Goal: Task Accomplishment & Management: Use online tool/utility

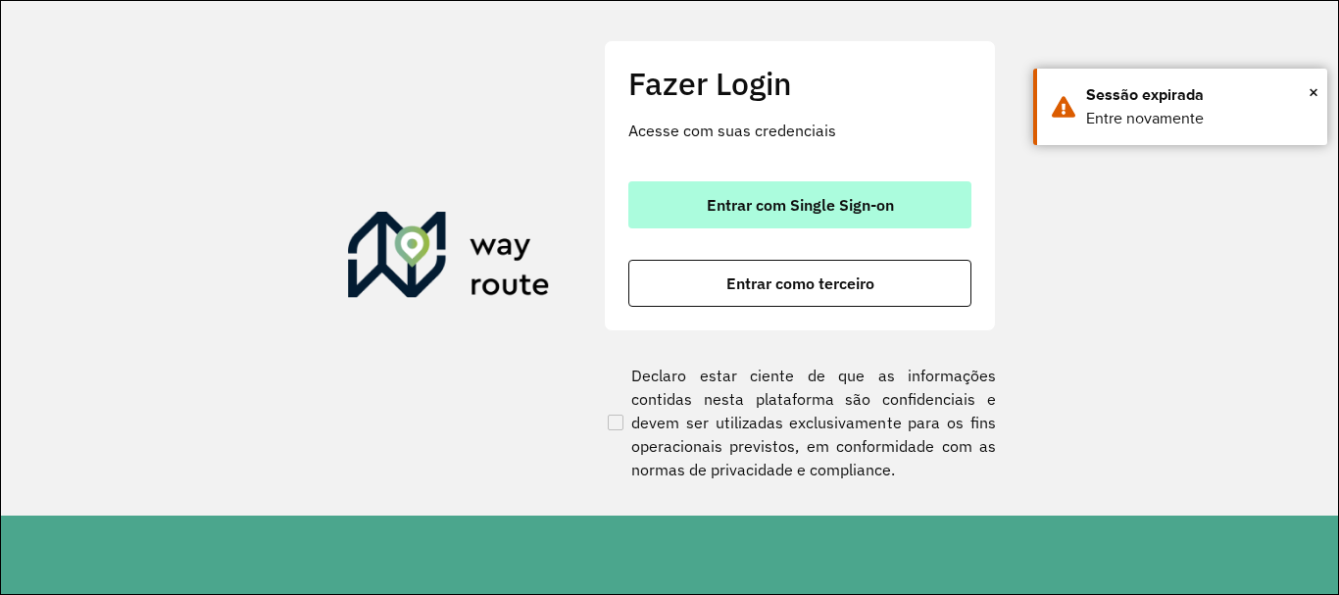
click at [689, 201] on button "Entrar com Single Sign-on" at bounding box center [799, 204] width 343 height 47
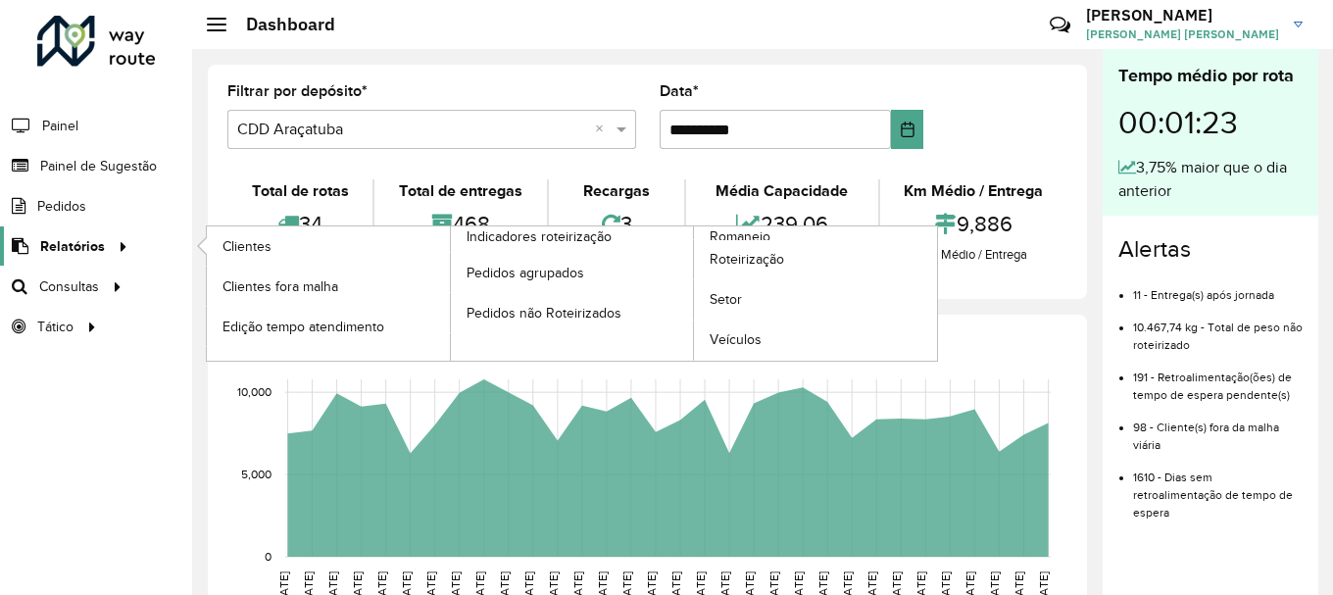
click at [91, 241] on span "Relatórios" at bounding box center [72, 246] width 65 height 21
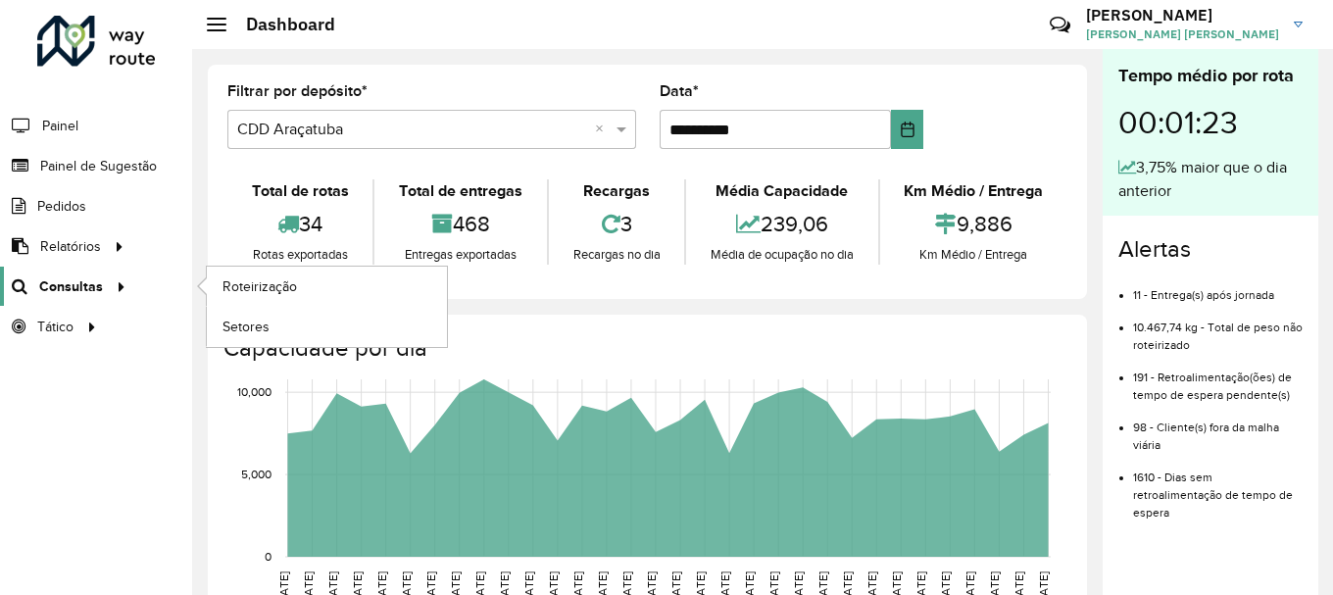
click at [74, 290] on span "Consultas" at bounding box center [71, 286] width 64 height 21
click at [294, 287] on span "Roteirização" at bounding box center [261, 286] width 79 height 21
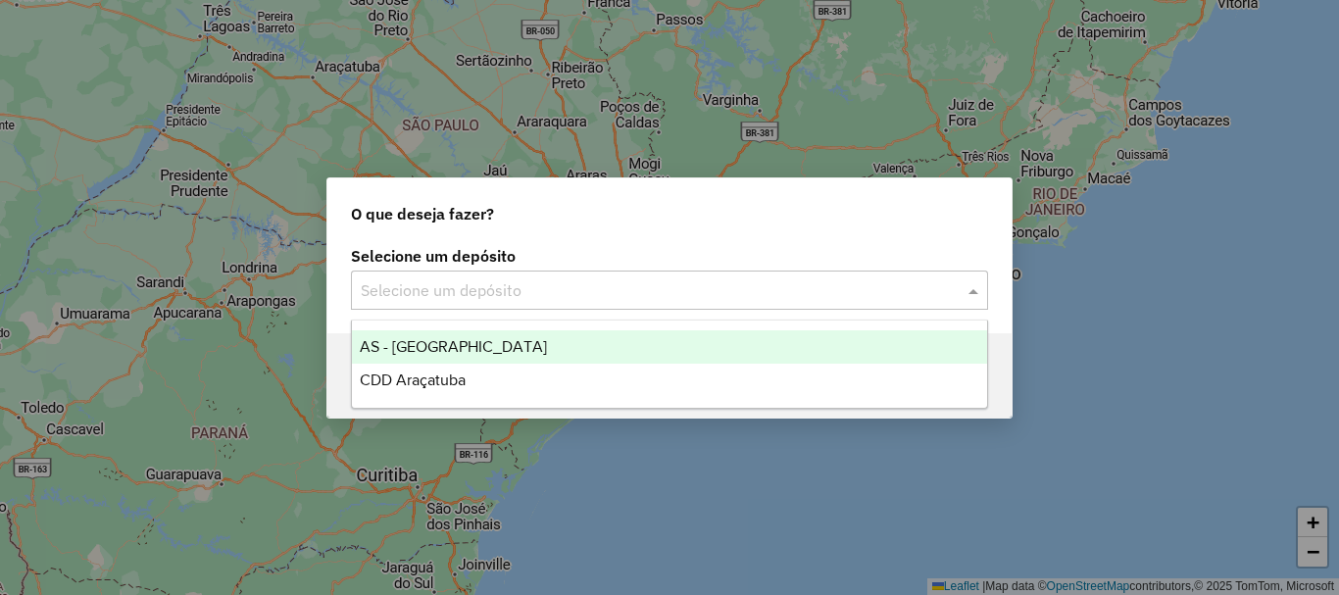
click at [587, 298] on input "text" at bounding box center [650, 291] width 578 height 24
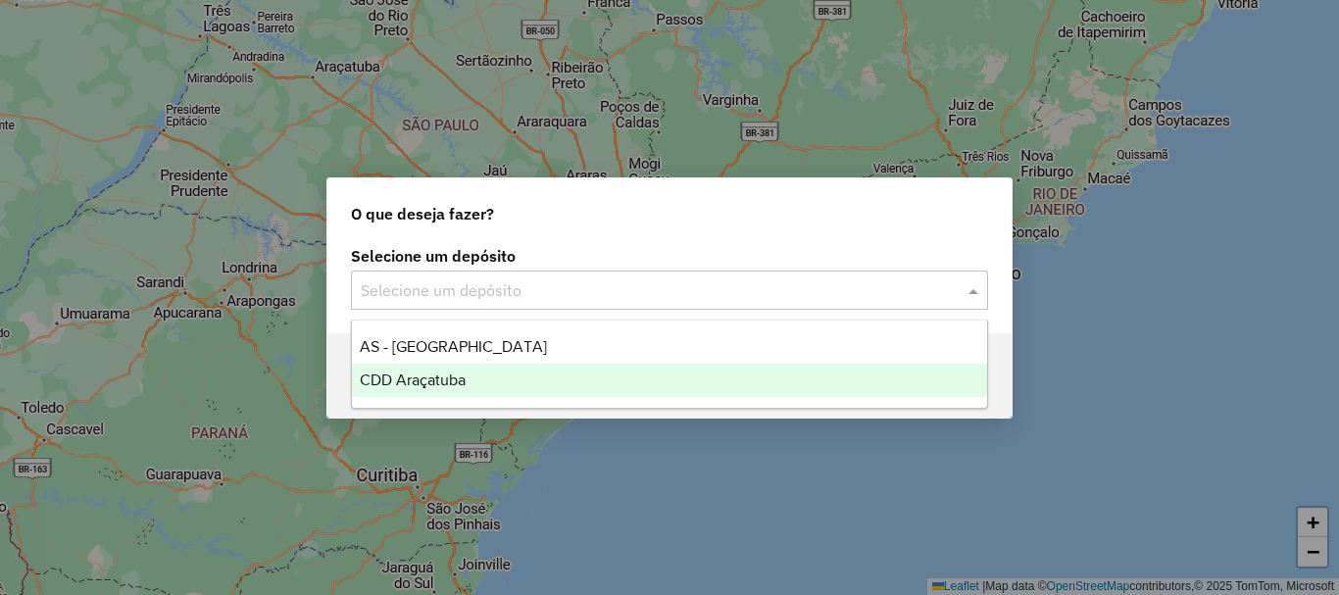
click at [427, 386] on span "CDD Araçatuba" at bounding box center [413, 379] width 106 height 17
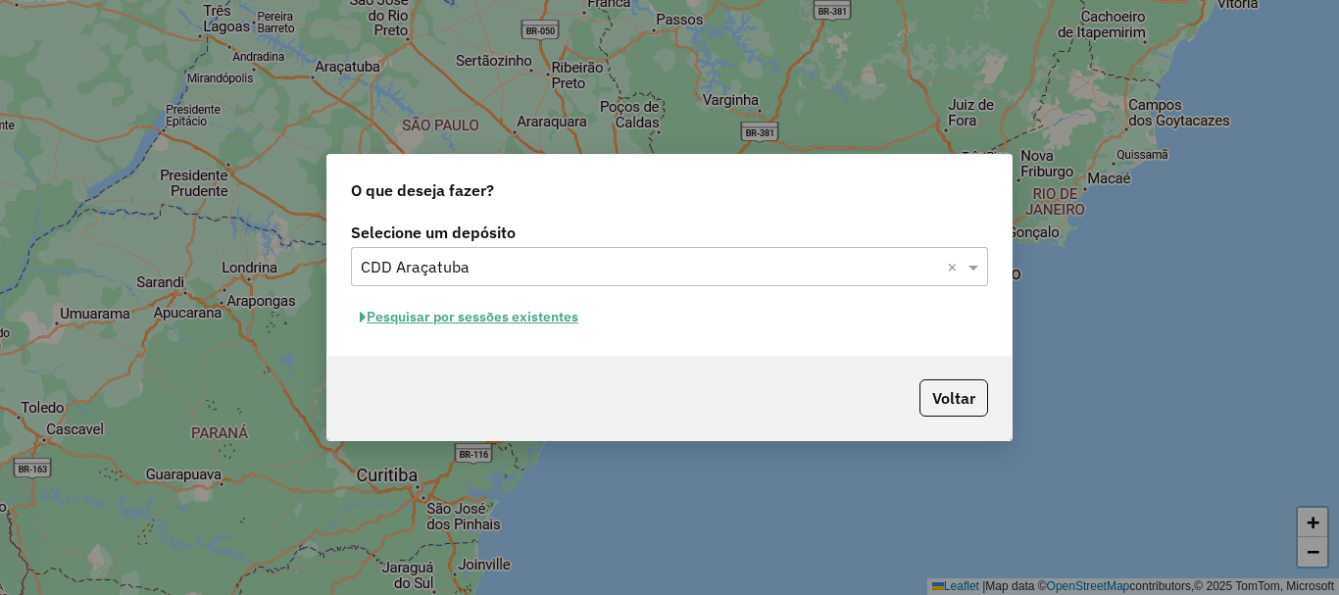
click at [500, 323] on button "Pesquisar por sessões existentes" at bounding box center [469, 317] width 236 height 30
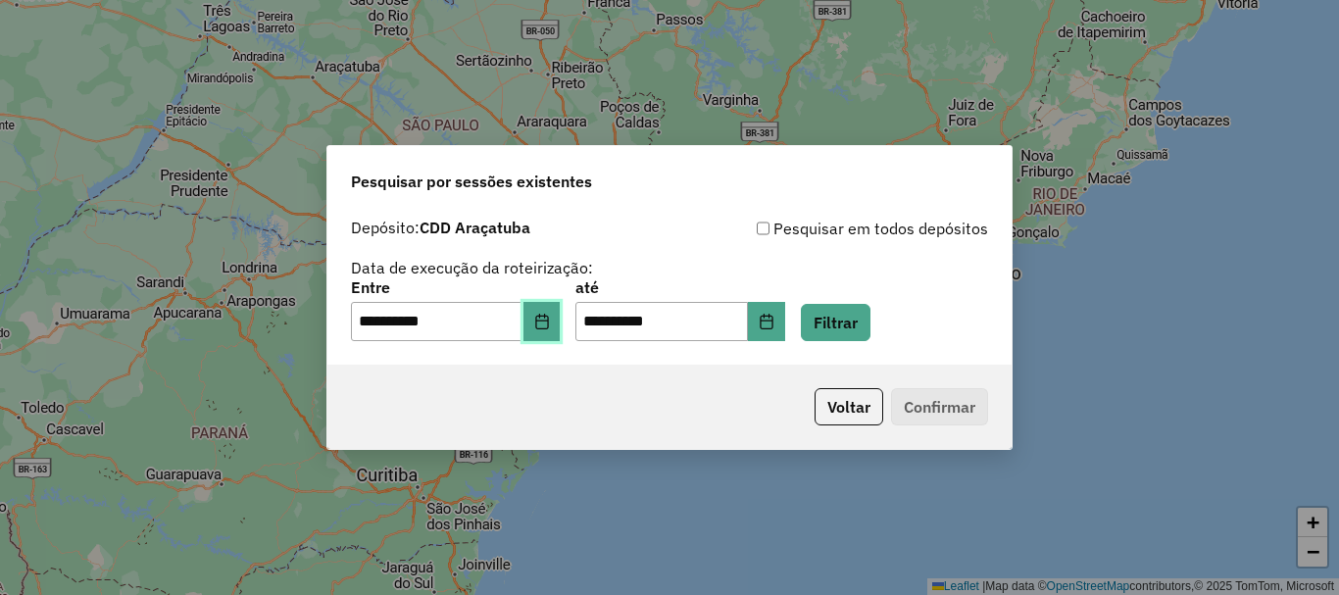
click at [550, 318] on icon "Choose Date" at bounding box center [542, 322] width 16 height 16
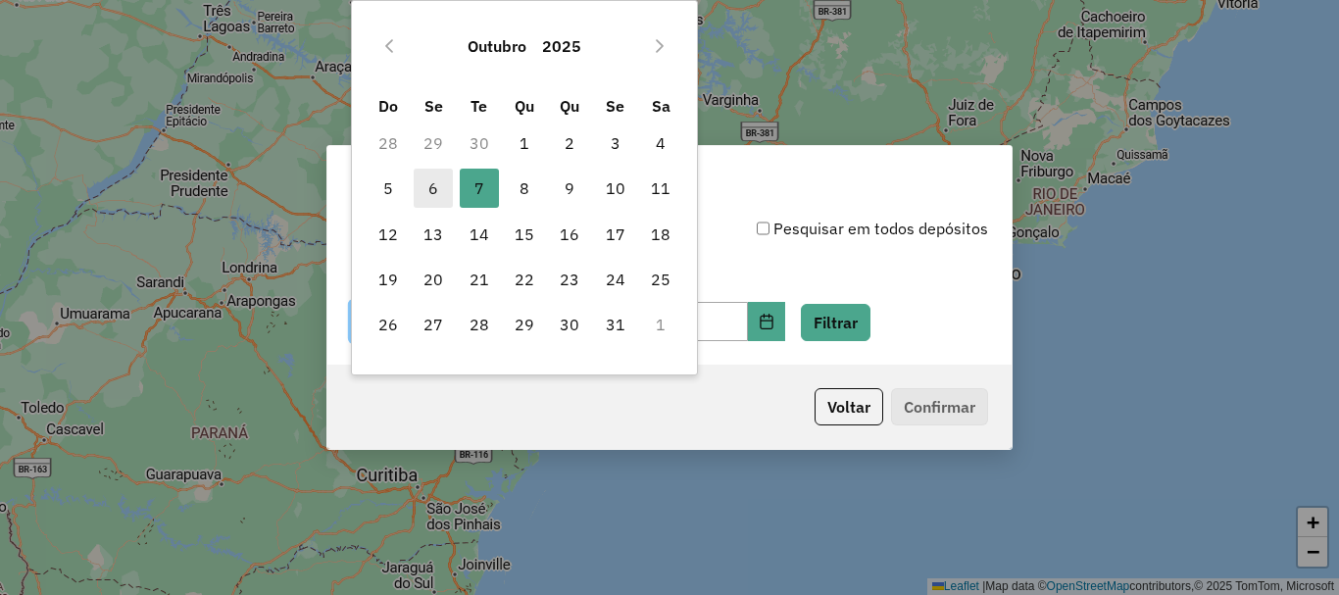
click at [435, 190] on span "6" at bounding box center [433, 188] width 39 height 39
type input "**********"
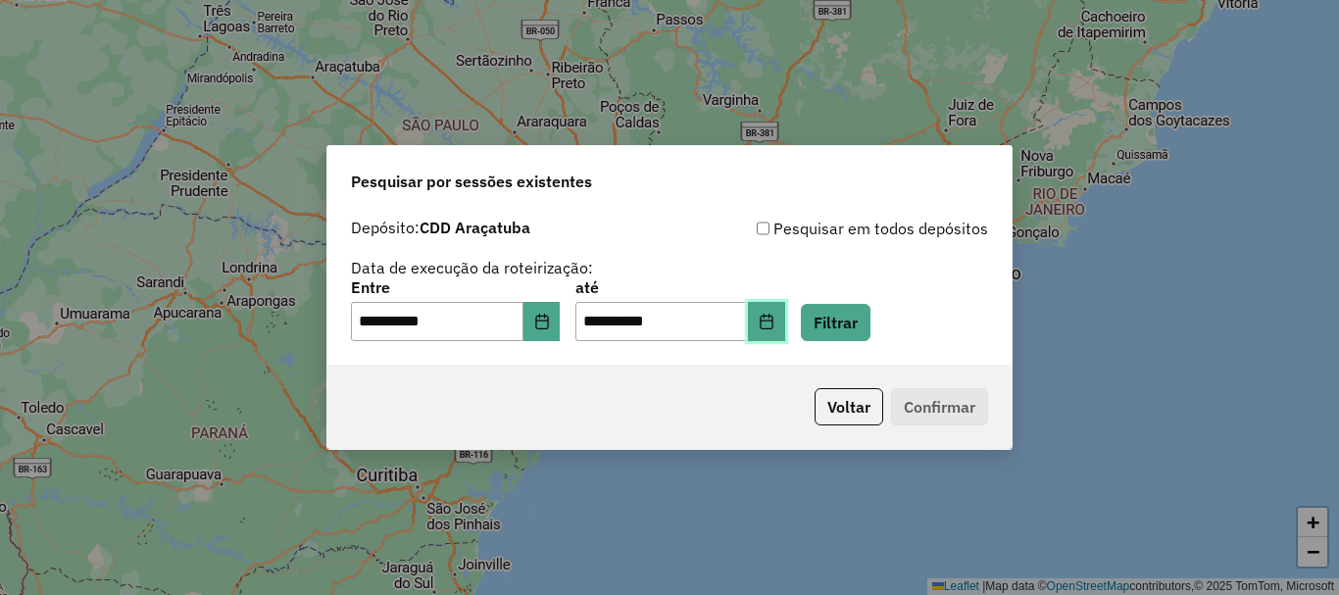
click at [772, 328] on icon "Choose Date" at bounding box center [765, 322] width 13 height 16
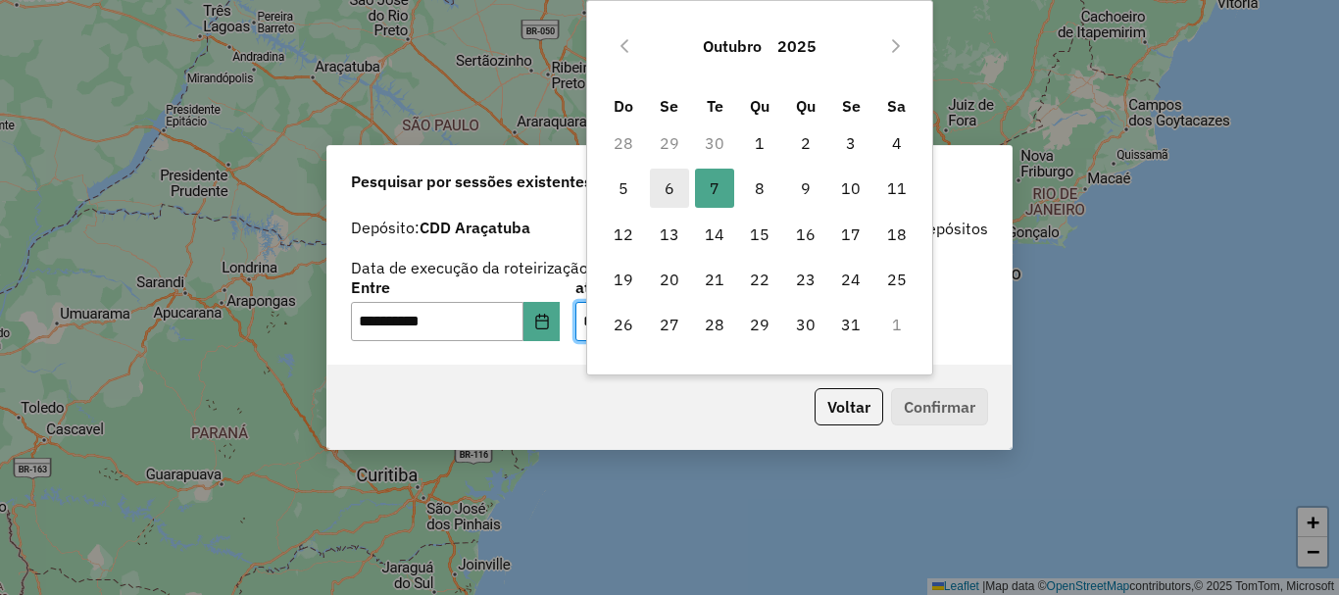
drag, startPoint x: 675, startPoint y: 196, endPoint x: 665, endPoint y: 201, distance: 11.0
click at [674, 196] on span "6" at bounding box center [669, 188] width 39 height 39
type input "**********"
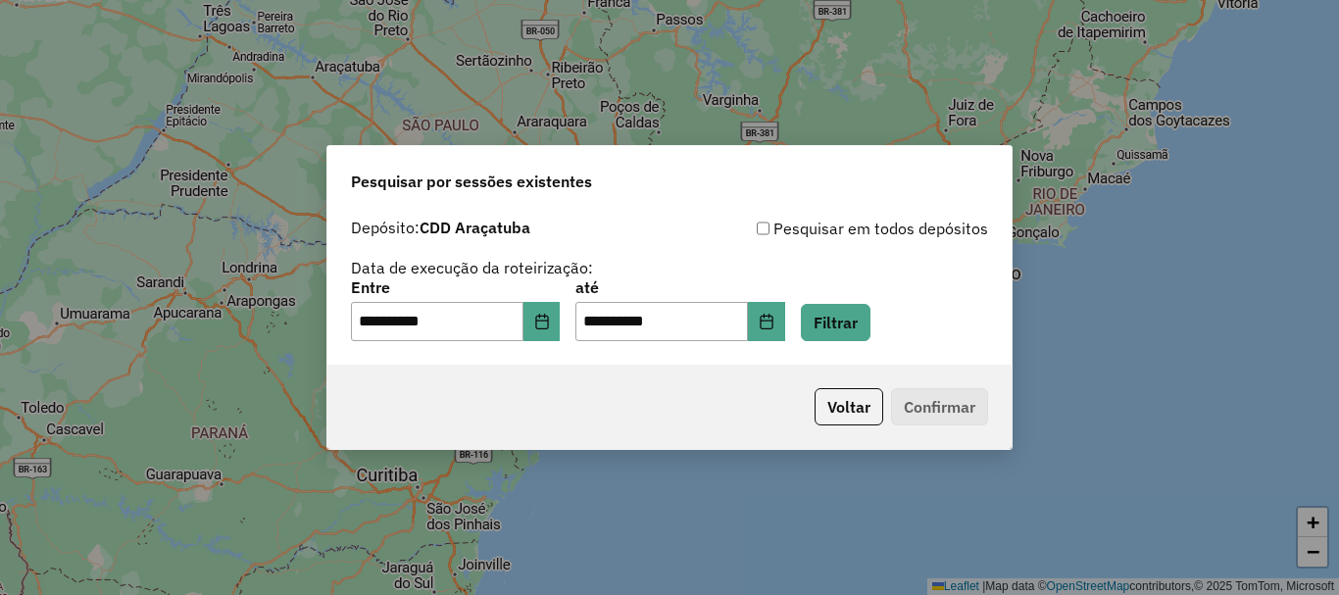
click at [933, 404] on p-footer "Voltar Confirmar" at bounding box center [896, 406] width 181 height 37
drag, startPoint x: 826, startPoint y: 231, endPoint x: 858, endPoint y: 273, distance: 53.1
click at [826, 232] on div "Pesquisar em todos depósitos" at bounding box center [828, 229] width 318 height 24
click at [933, 400] on p-footer "Voltar Confirmar" at bounding box center [896, 406] width 181 height 37
drag, startPoint x: 751, startPoint y: 427, endPoint x: 849, endPoint y: 403, distance: 101.0
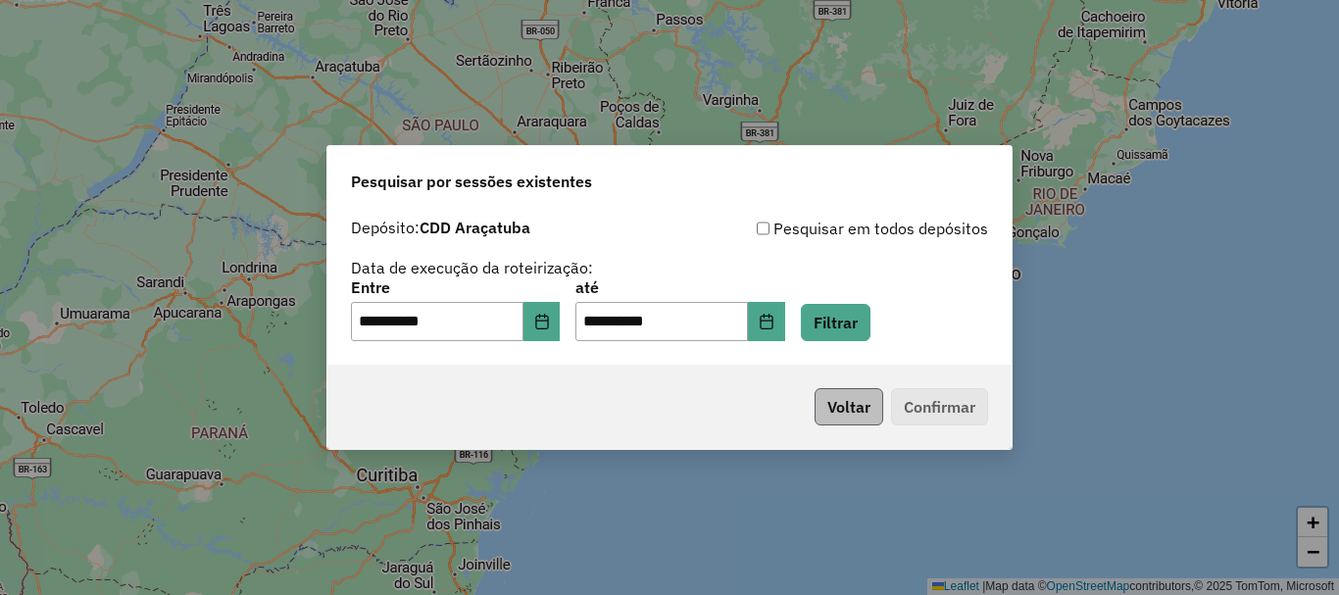
click at [770, 425] on div "Voltar Confirmar" at bounding box center [669, 407] width 684 height 84
click at [842, 318] on button "Filtrar" at bounding box center [836, 322] width 70 height 37
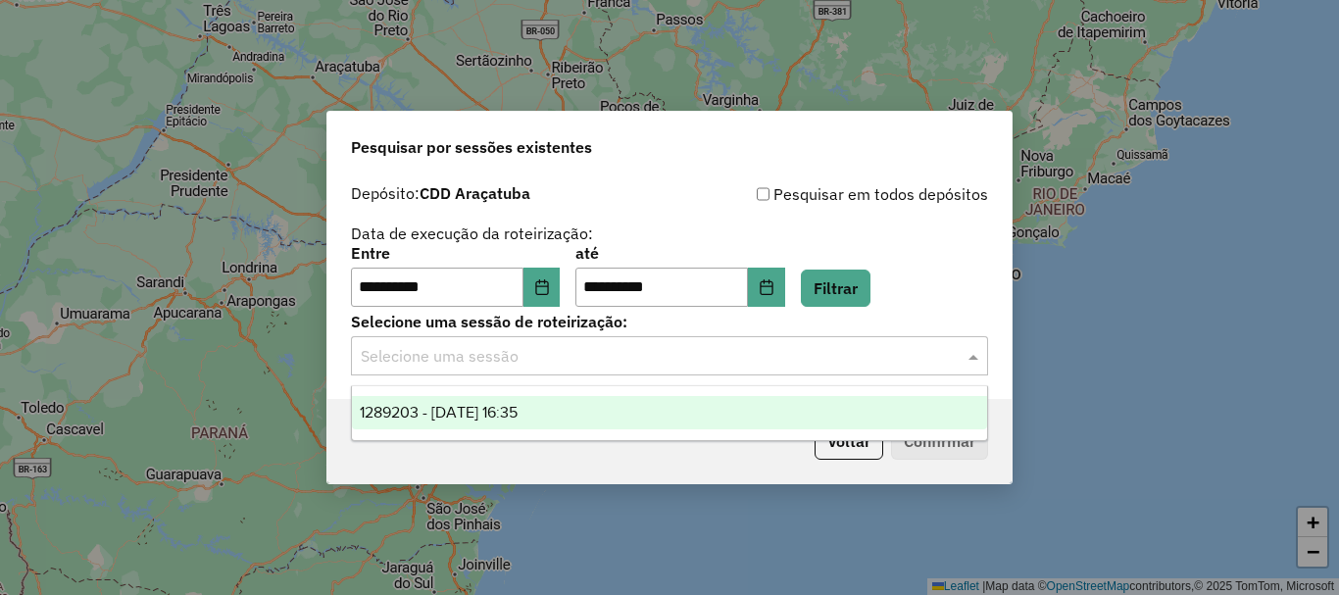
click at [495, 350] on input "text" at bounding box center [650, 357] width 578 height 24
click at [457, 413] on span "1289203 - 06/10/2025 16:35" at bounding box center [439, 412] width 158 height 17
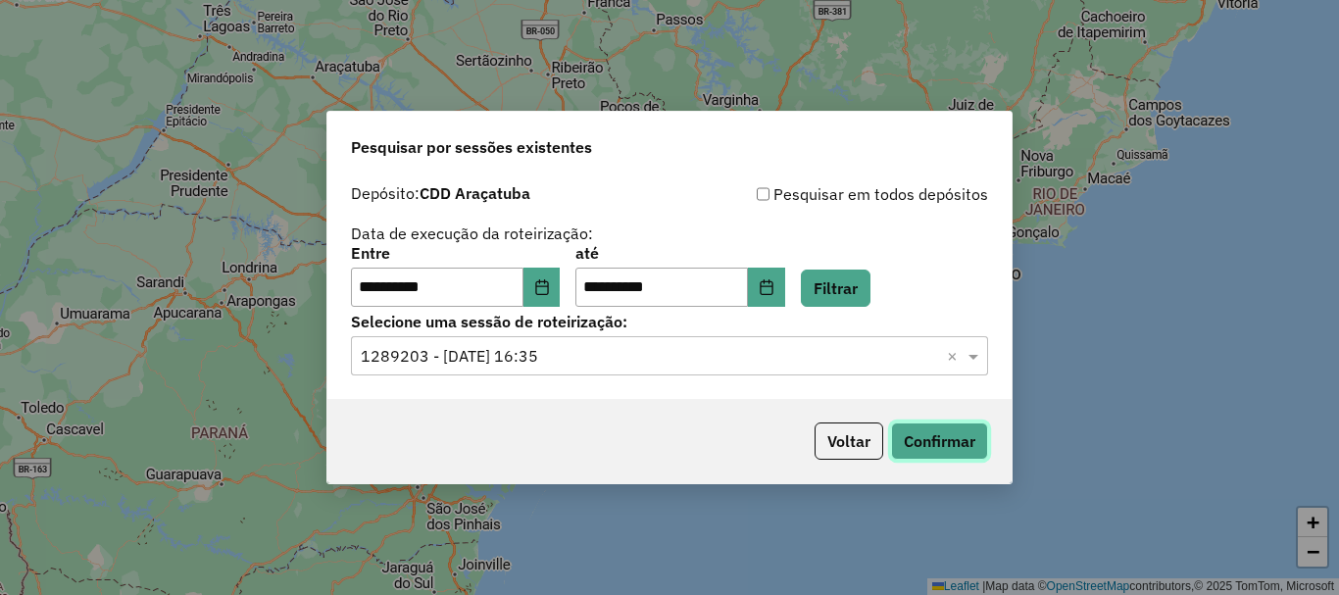
click at [914, 440] on button "Confirmar" at bounding box center [939, 440] width 97 height 37
click at [546, 287] on icon "Choose Date" at bounding box center [541, 287] width 13 height 16
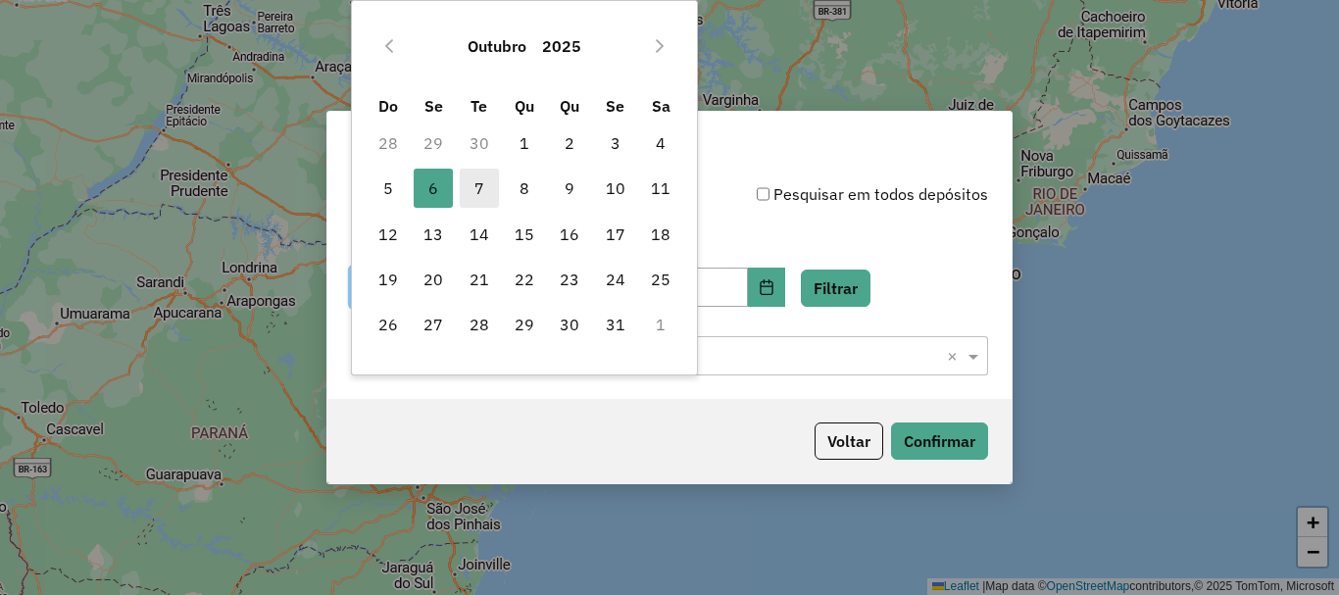
click at [477, 192] on span "7" at bounding box center [479, 188] width 39 height 39
type input "**********"
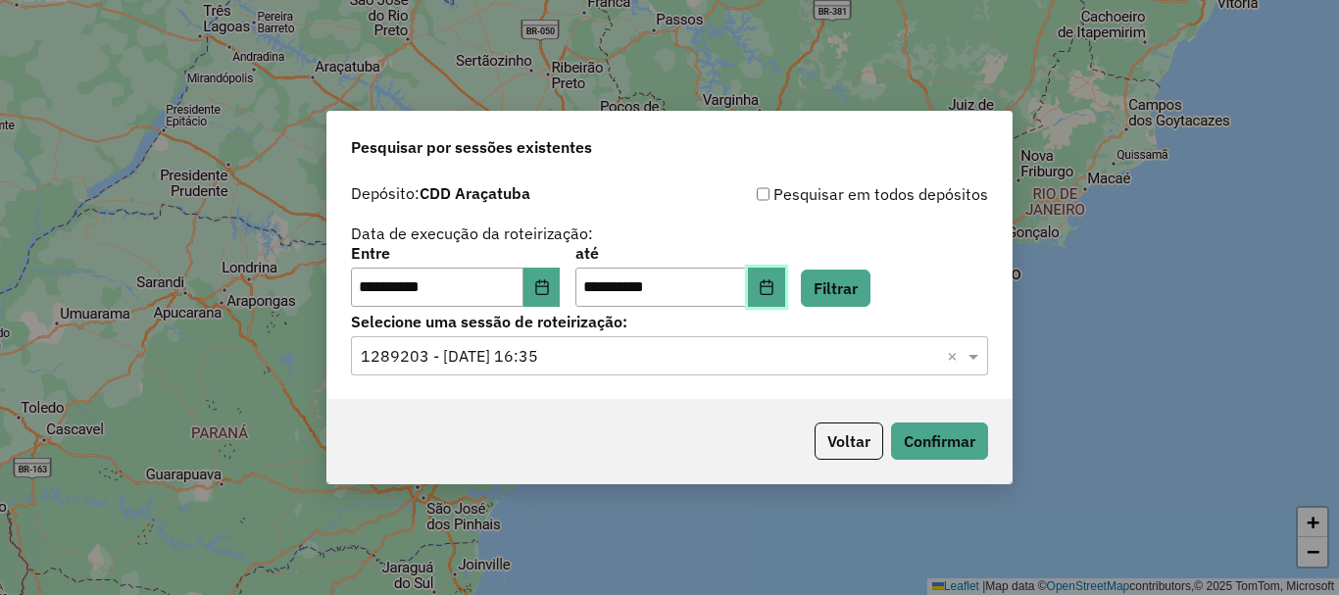
click at [772, 287] on button "Choose Date" at bounding box center [766, 287] width 37 height 39
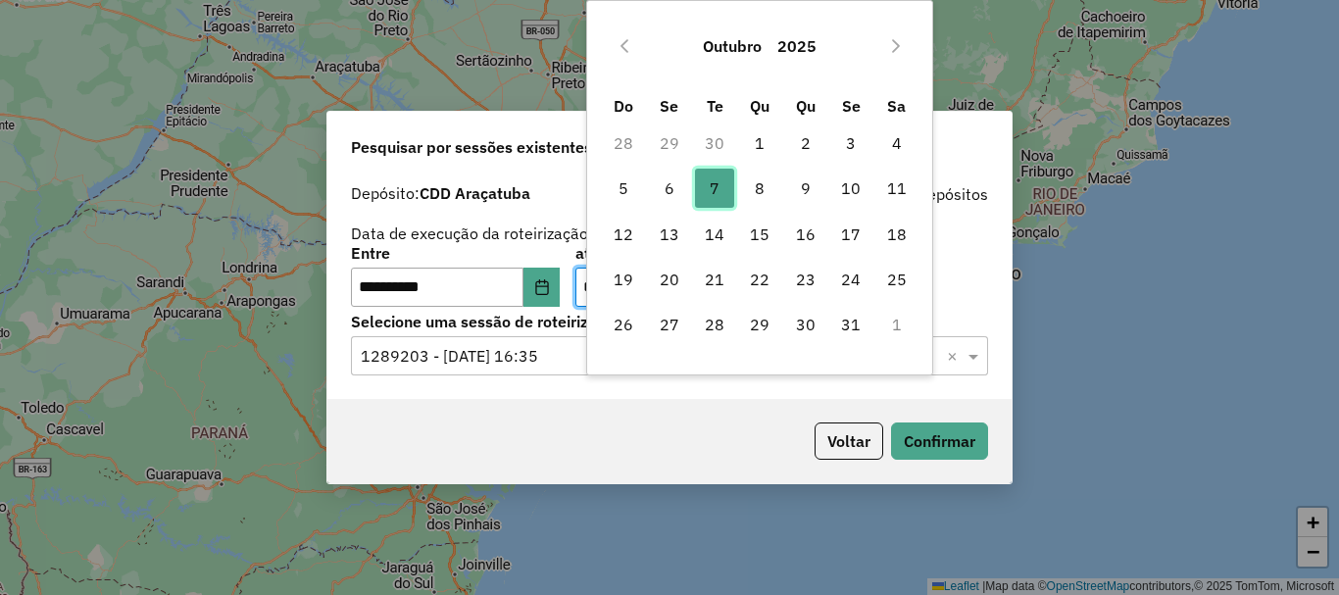
click at [721, 187] on span "7" at bounding box center [714, 188] width 39 height 39
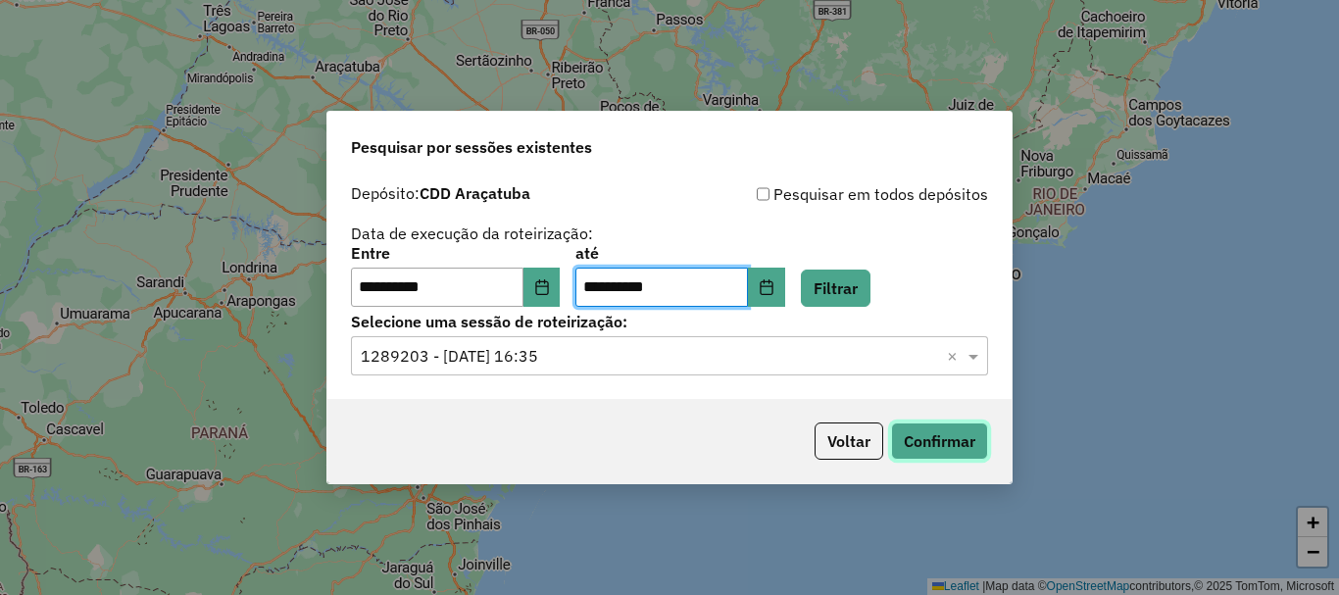
click at [951, 436] on button "Confirmar" at bounding box center [939, 440] width 97 height 37
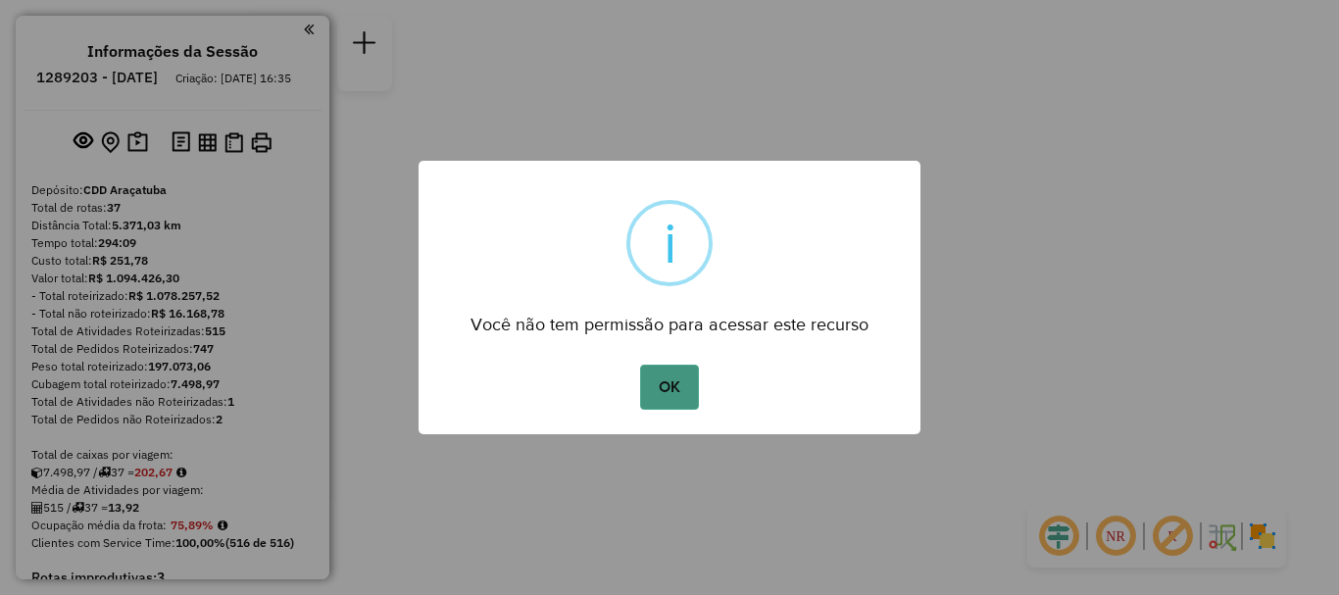
click at [665, 383] on button "OK" at bounding box center [669, 387] width 58 height 45
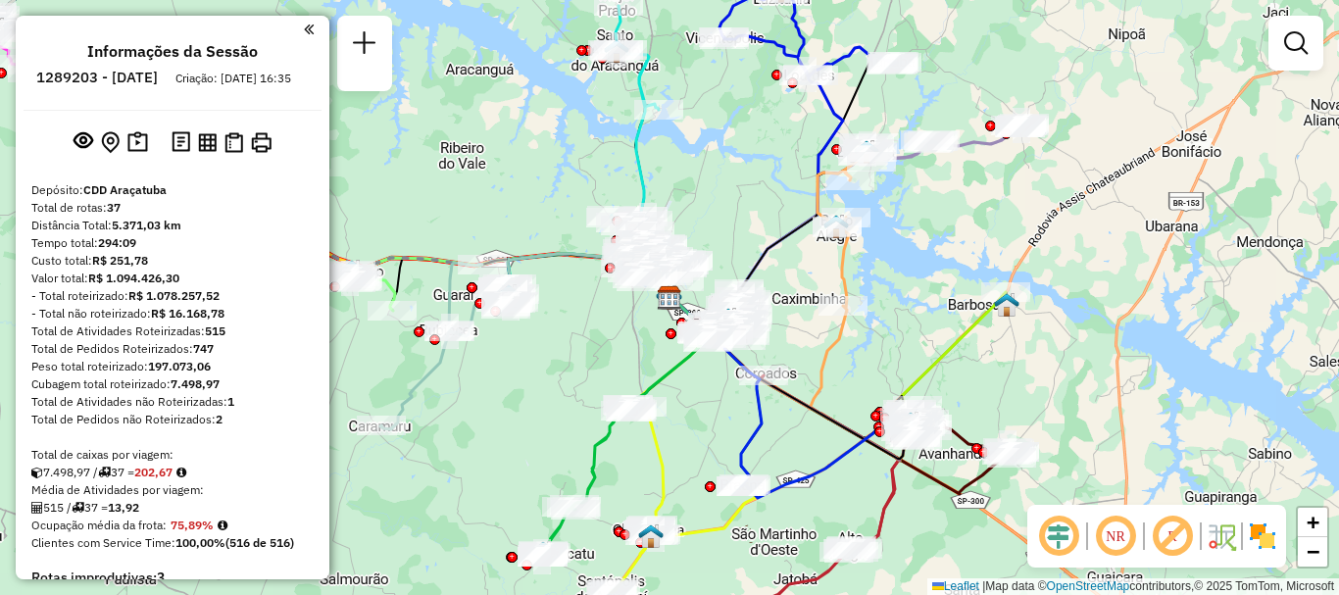
drag, startPoint x: 1029, startPoint y: 0, endPoint x: 993, endPoint y: 2, distance: 36.3
click at [993, 2] on div "Janela de atendimento Grade de atendimento Capacidade Transportadoras Veículos …" at bounding box center [669, 297] width 1339 height 595
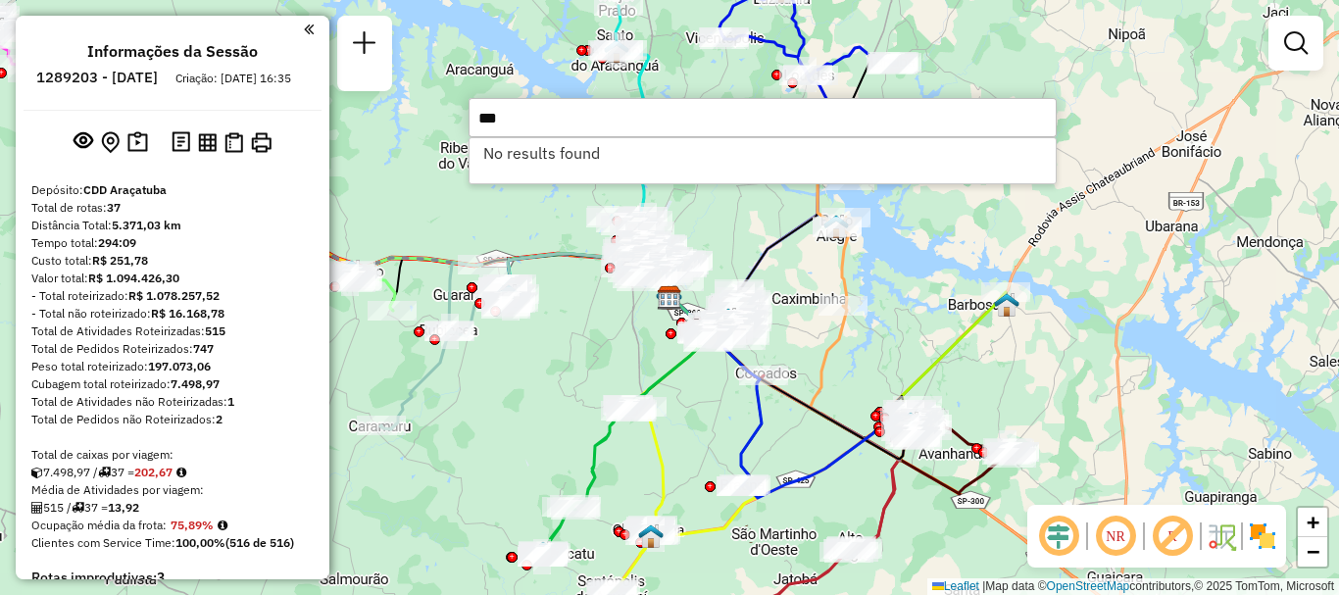
type input "***"
click at [586, 154] on li "No results found" at bounding box center [762, 152] width 586 height 29
drag, startPoint x: 540, startPoint y: 122, endPoint x: 427, endPoint y: 128, distance: 112.8
click at [442, 129] on hb-router-mapa "Informações da Sessão 1289203 - 06/10/2025 Criação: 04/10/2025 16:35 Depósito: …" at bounding box center [669, 297] width 1339 height 595
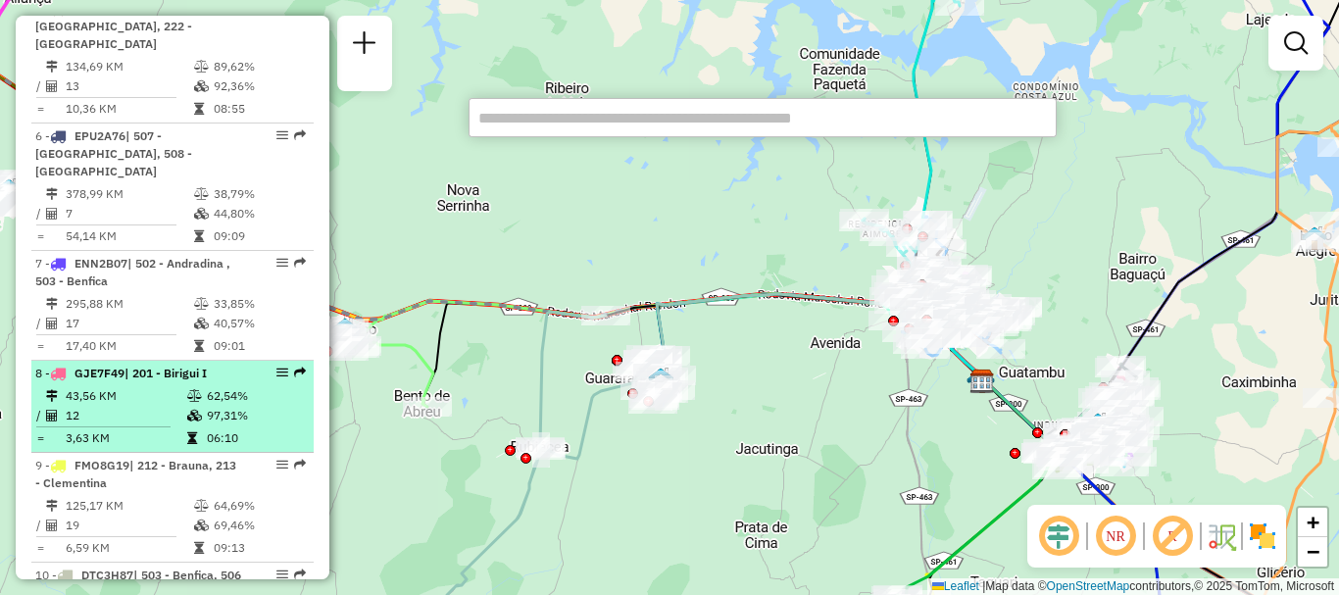
scroll to position [1332, 0]
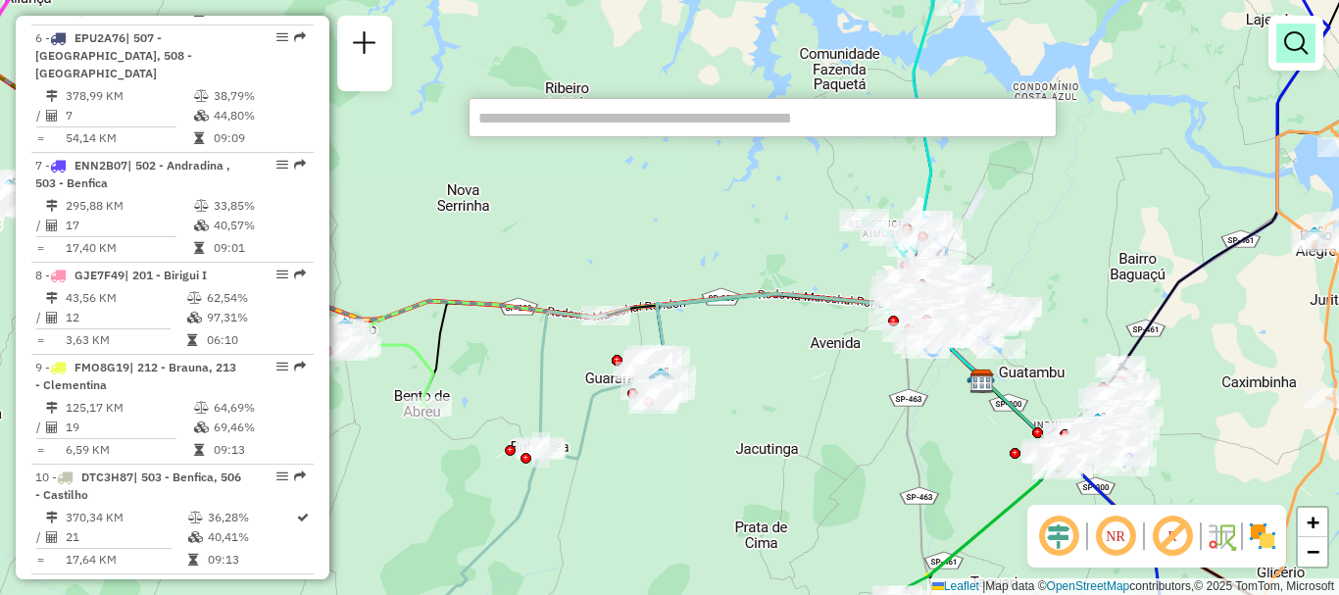
click at [1293, 48] on em at bounding box center [1296, 43] width 24 height 24
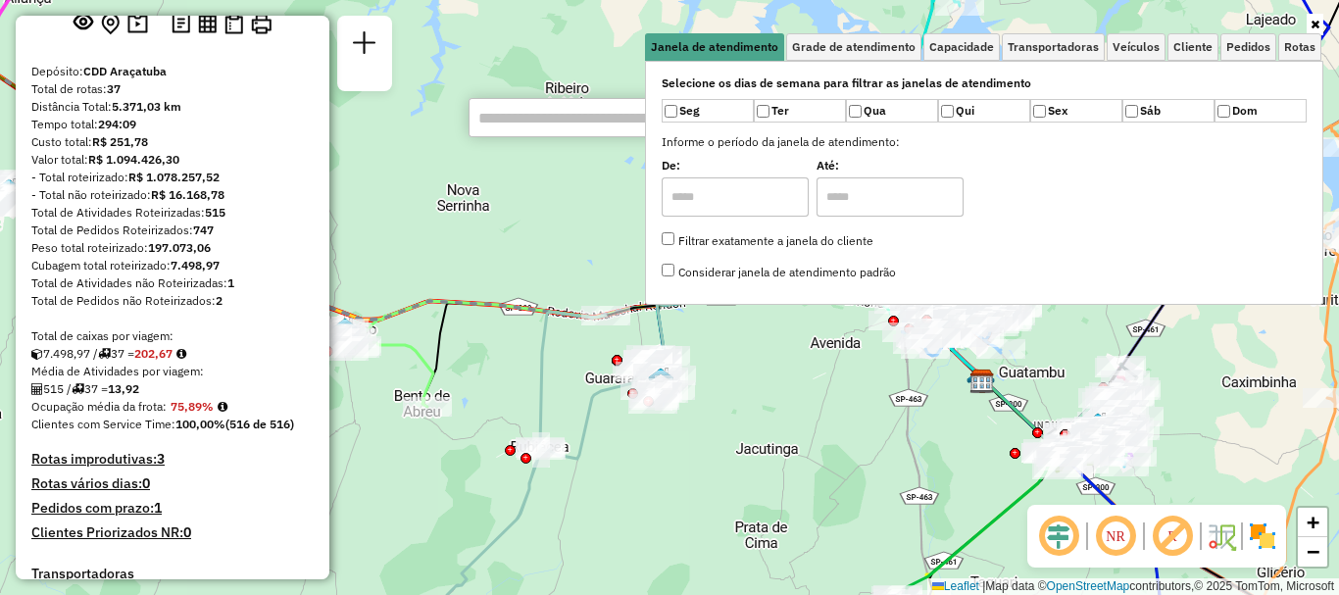
scroll to position [21, 0]
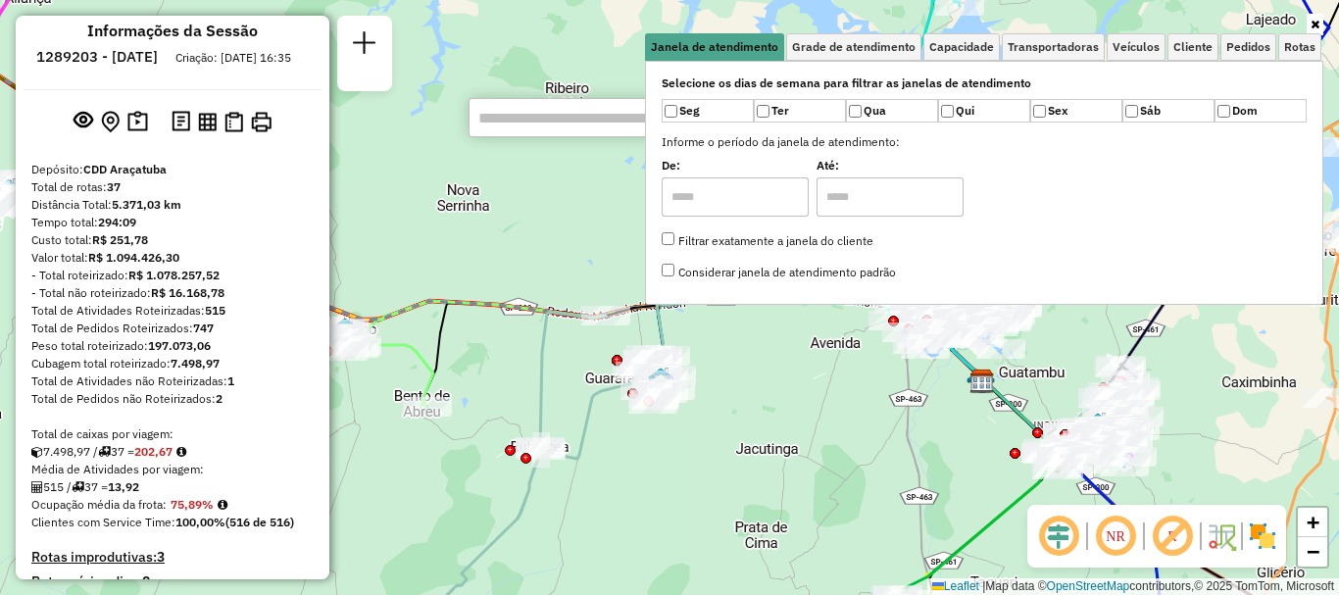
click at [1313, 23] on icon at bounding box center [1314, 25] width 9 height 12
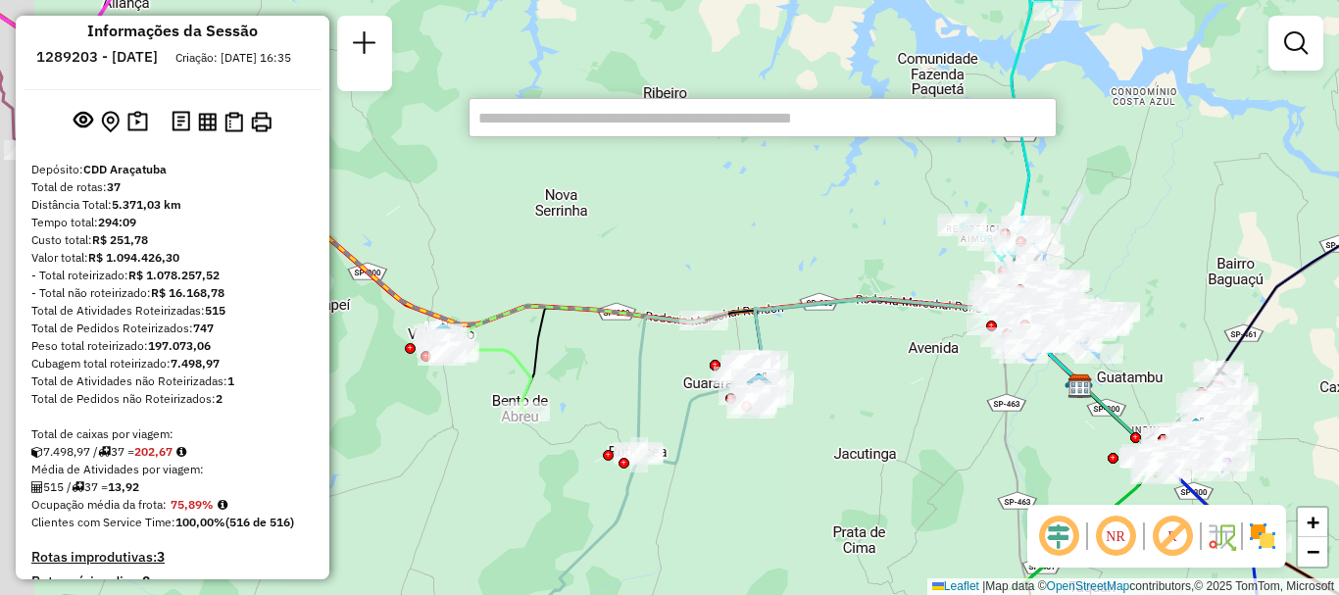
drag, startPoint x: 669, startPoint y: 472, endPoint x: 931, endPoint y: 433, distance: 264.6
click at [932, 434] on div "Janela de atendimento Grade de atendimento Capacidade Transportadoras Veículos …" at bounding box center [669, 297] width 1339 height 595
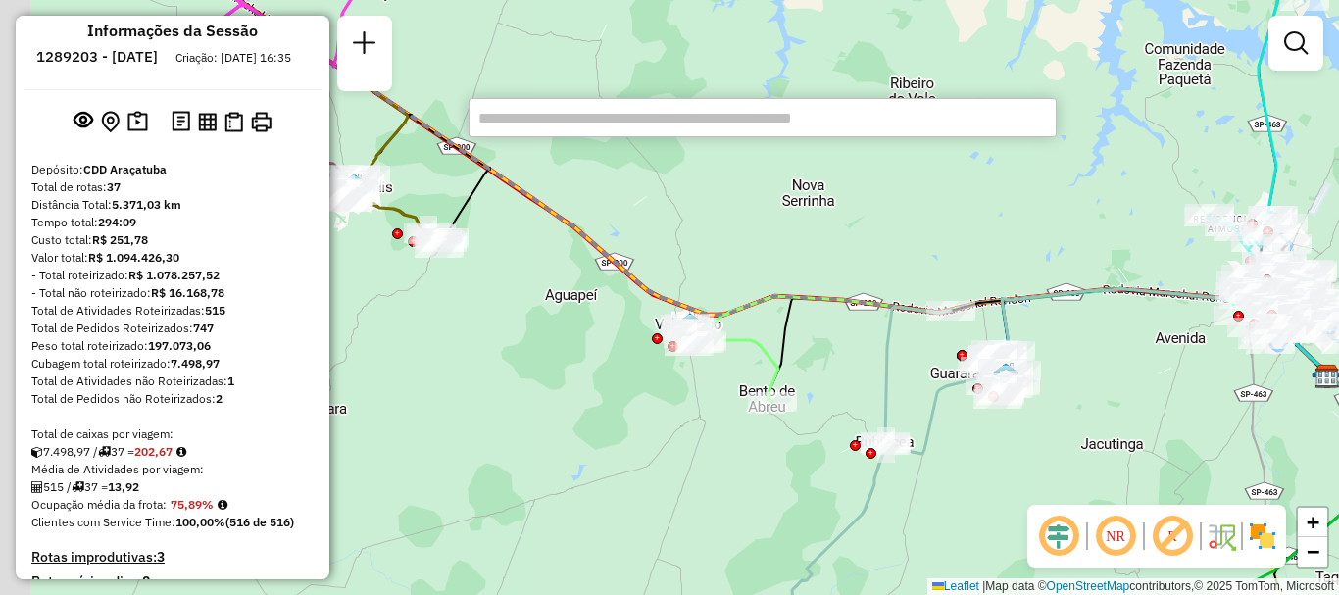
drag, startPoint x: 561, startPoint y: 383, endPoint x: 756, endPoint y: 435, distance: 201.8
click at [753, 438] on div "Janela de atendimento Grade de atendimento Capacidade Transportadoras Veículos …" at bounding box center [669, 297] width 1339 height 595
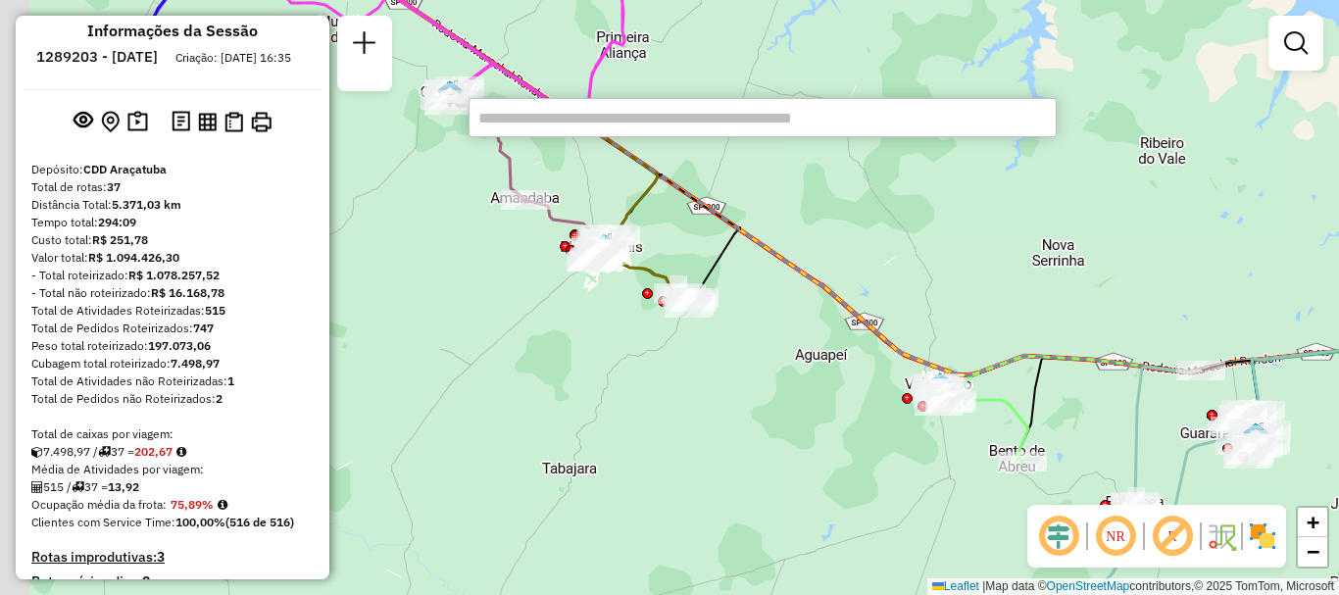
drag, startPoint x: 616, startPoint y: 392, endPoint x: 795, endPoint y: 432, distance: 182.8
click at [797, 434] on div "Janela de atendimento Grade de atendimento Capacidade Transportadoras Veículos …" at bounding box center [669, 297] width 1339 height 595
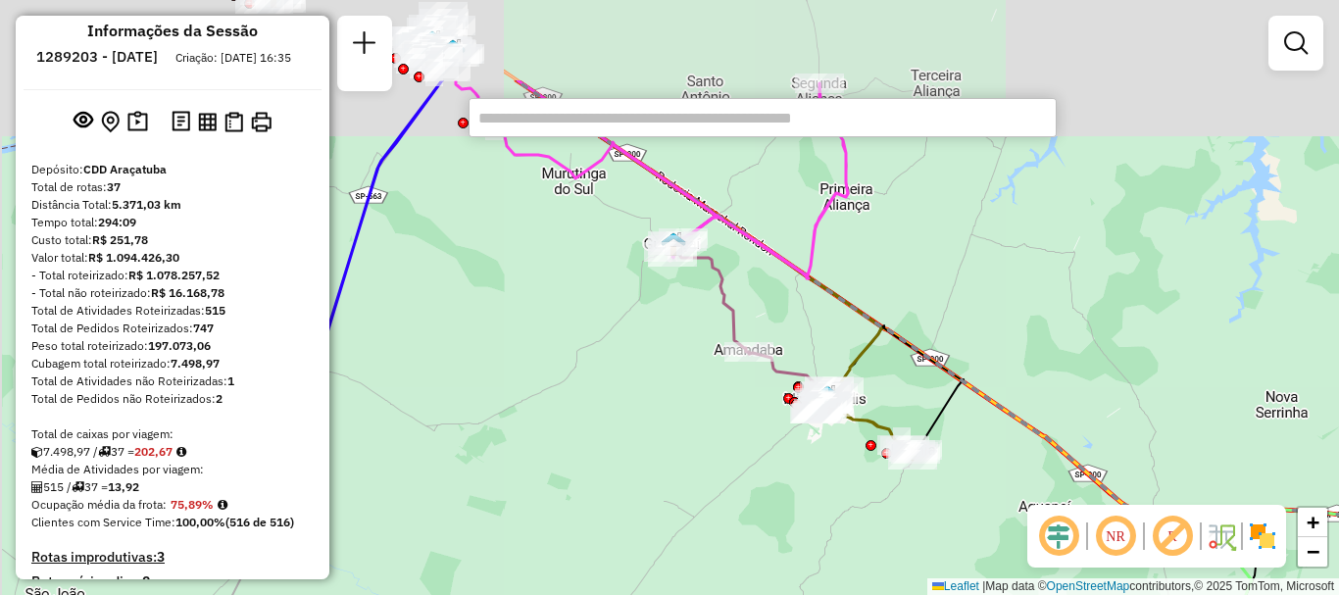
drag, startPoint x: 614, startPoint y: 362, endPoint x: 737, endPoint y: 442, distance: 146.5
click at [737, 445] on div "Janela de atendimento Grade de atendimento Capacidade Transportadoras Veículos …" at bounding box center [669, 297] width 1339 height 595
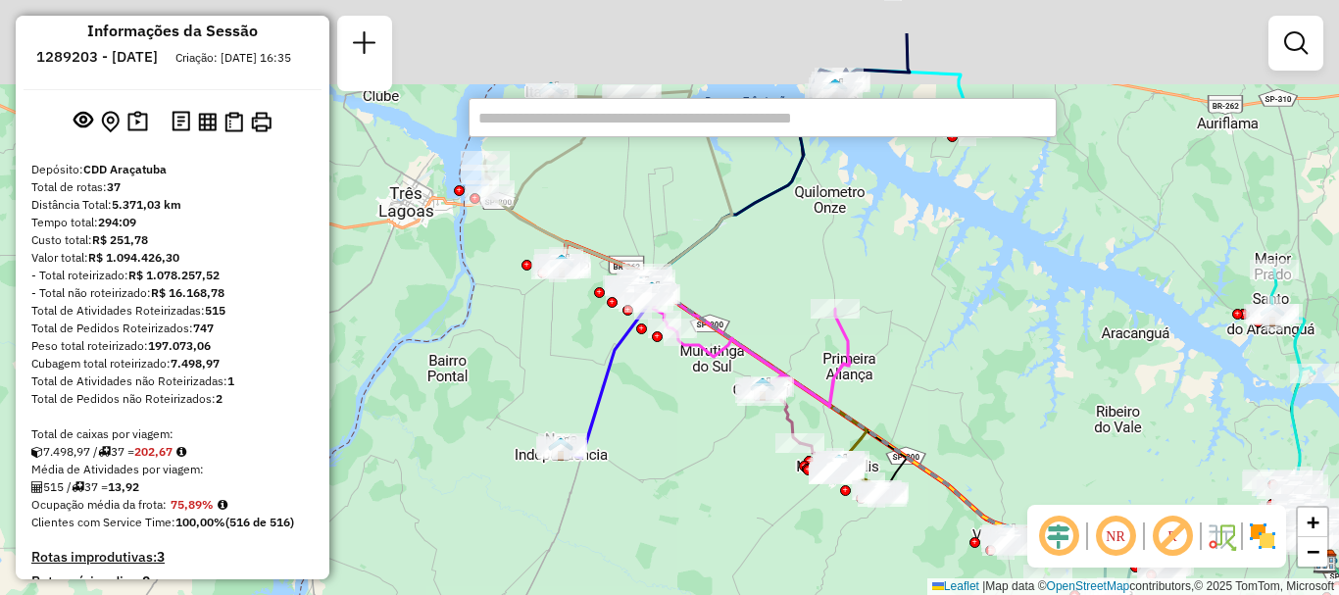
click at [682, 422] on div "Janela de atendimento Grade de atendimento Capacidade Transportadoras Veículos …" at bounding box center [669, 297] width 1339 height 595
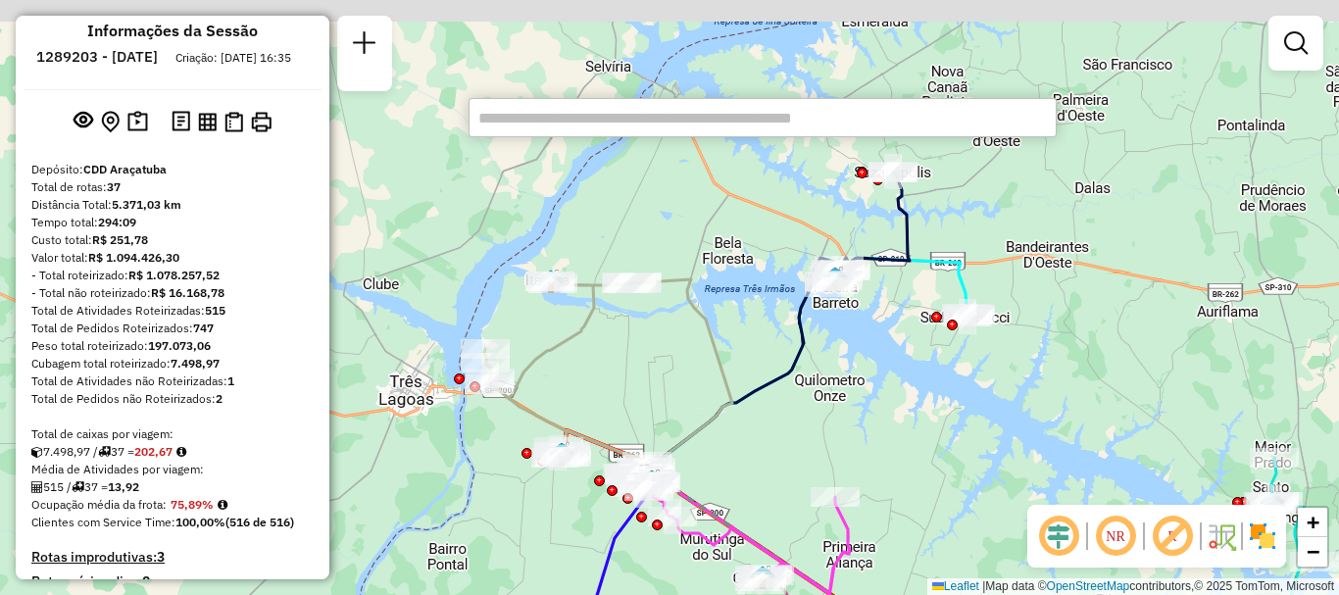
drag, startPoint x: 727, startPoint y: 198, endPoint x: 721, endPoint y: 373, distance: 175.5
click at [721, 373] on icon at bounding box center [681, 380] width 101 height 202
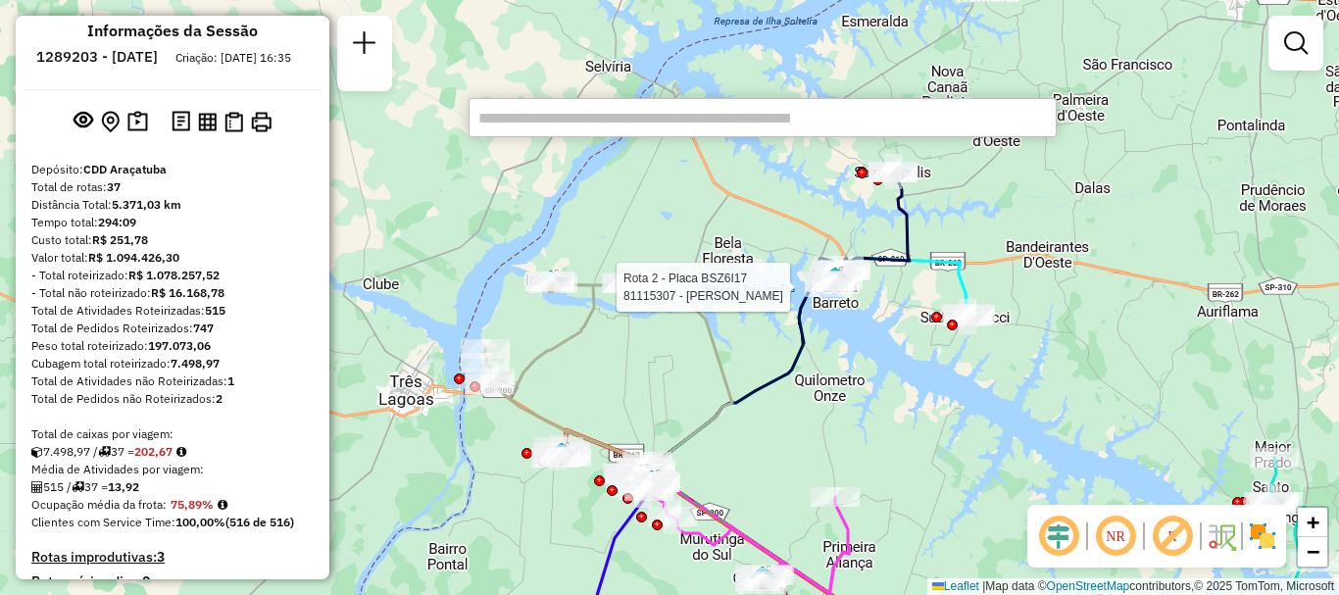
select select "**********"
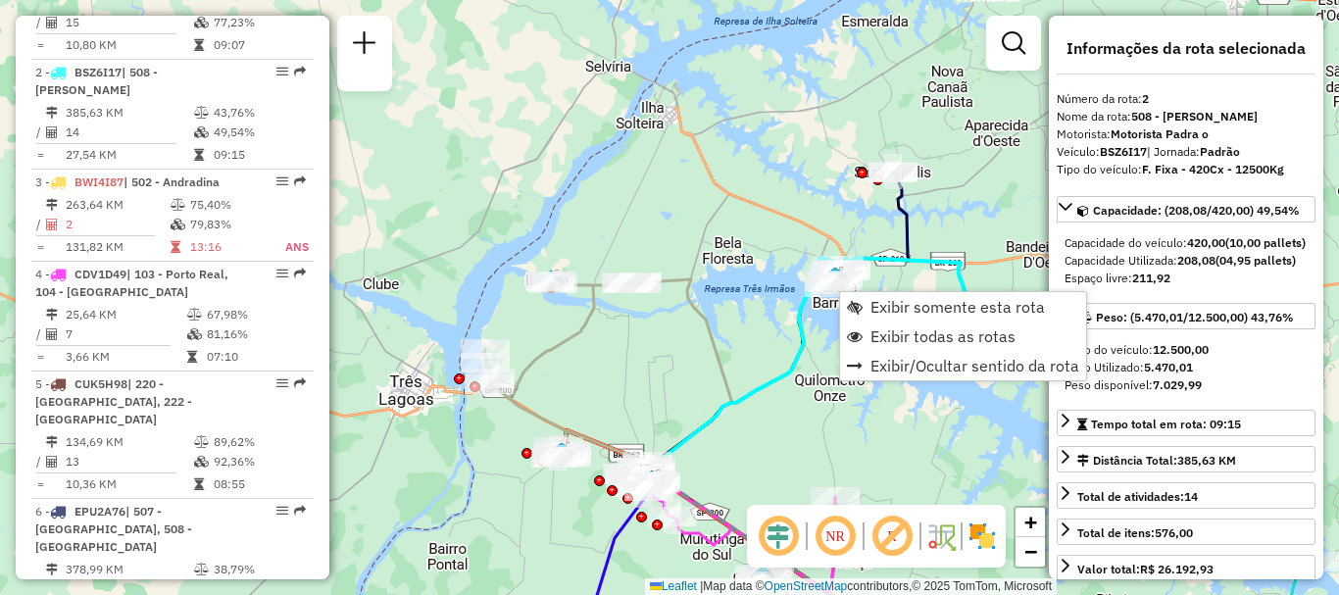
scroll to position [902, 0]
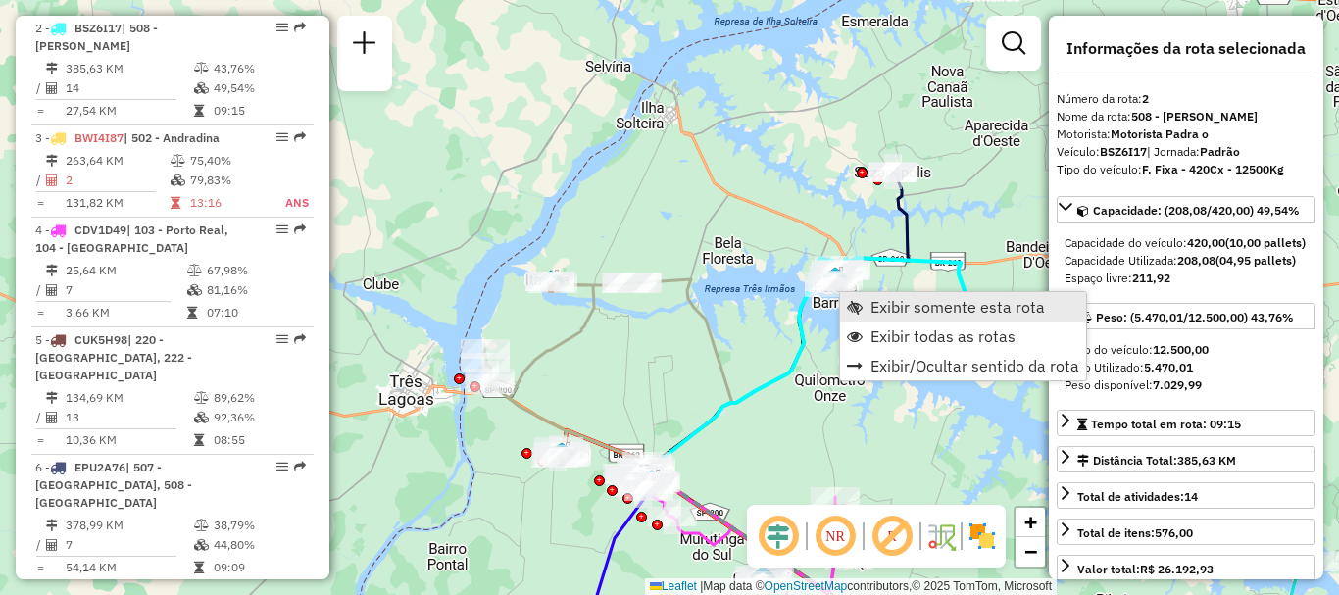
click at [905, 313] on span "Exibir somente esta rota" at bounding box center [957, 307] width 174 height 16
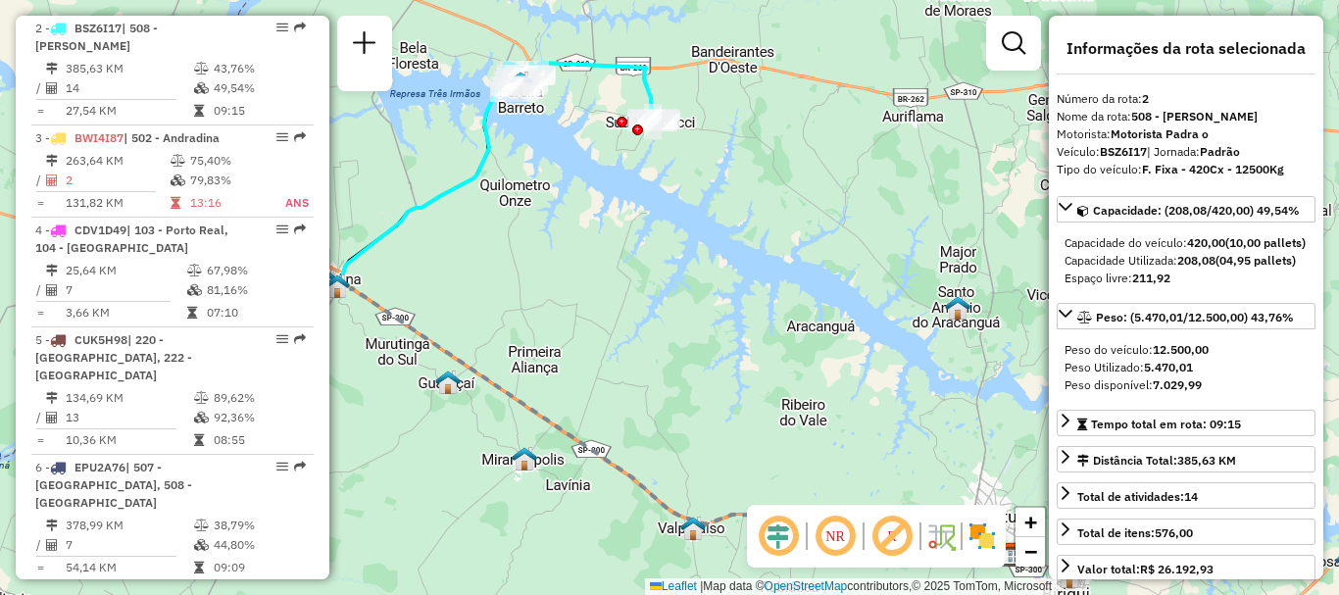
drag, startPoint x: 638, startPoint y: 234, endPoint x: 708, endPoint y: 350, distance: 135.5
click at [708, 350] on div "Janela de atendimento Grade de atendimento Capacidade Transportadoras Veículos …" at bounding box center [669, 297] width 1339 height 595
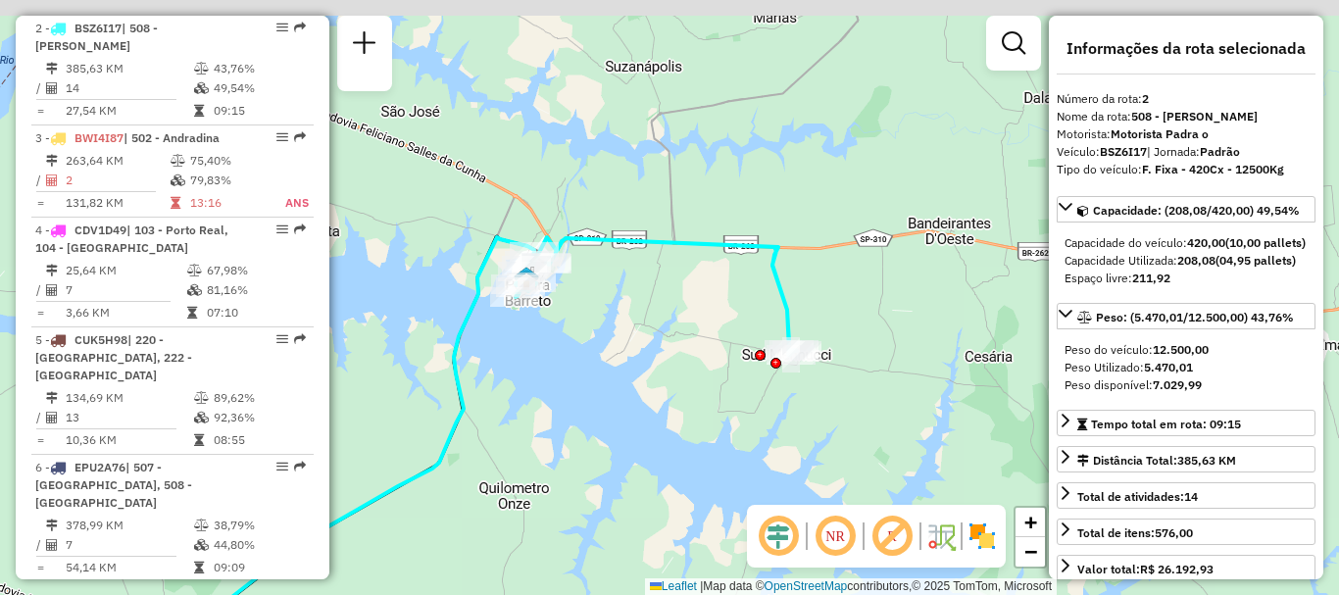
drag, startPoint x: 641, startPoint y: 380, endPoint x: 690, endPoint y: 421, distance: 64.0
click at [690, 421] on div "Janela de atendimento Grade de atendimento Capacidade Transportadoras Veículos …" at bounding box center [669, 297] width 1339 height 595
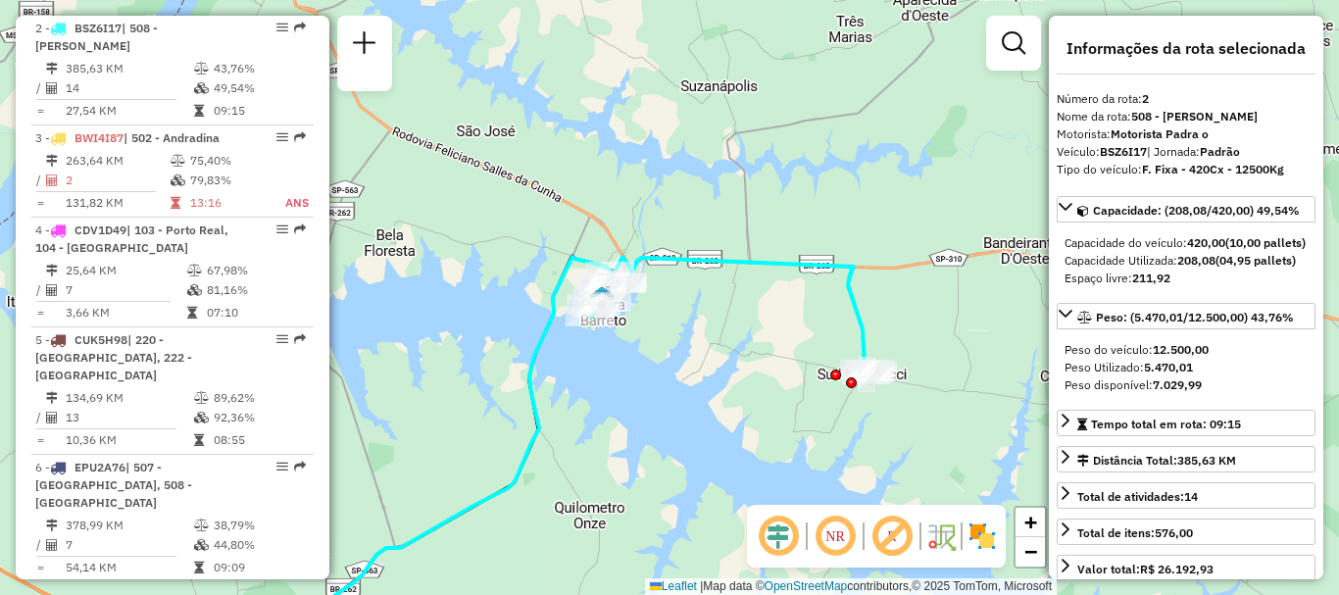
click at [708, 371] on div "Janela de atendimento Grade de atendimento Capacidade Transportadoras Veículos …" at bounding box center [669, 297] width 1339 height 595
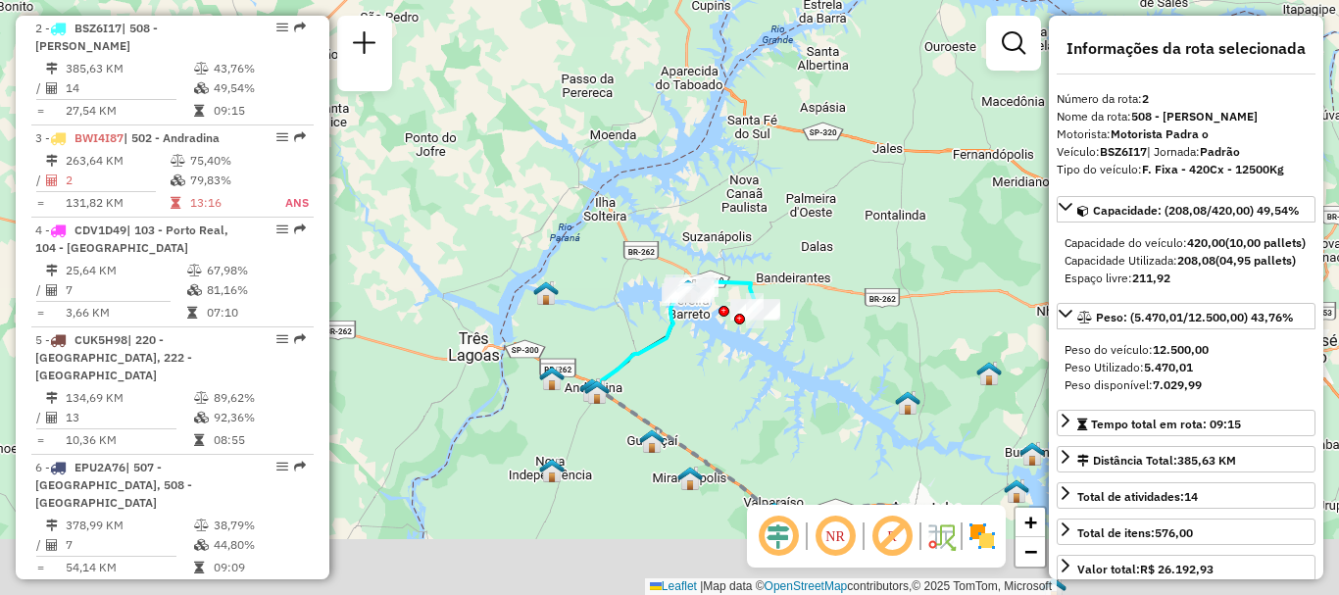
drag, startPoint x: 720, startPoint y: 361, endPoint x: 728, endPoint y: 264, distance: 97.3
click at [728, 264] on div "Rota 2 - Placa BSZ6I17 81191843 - GEANDRE DOS SANTOS M Janela de atendimento Gr…" at bounding box center [669, 297] width 1339 height 595
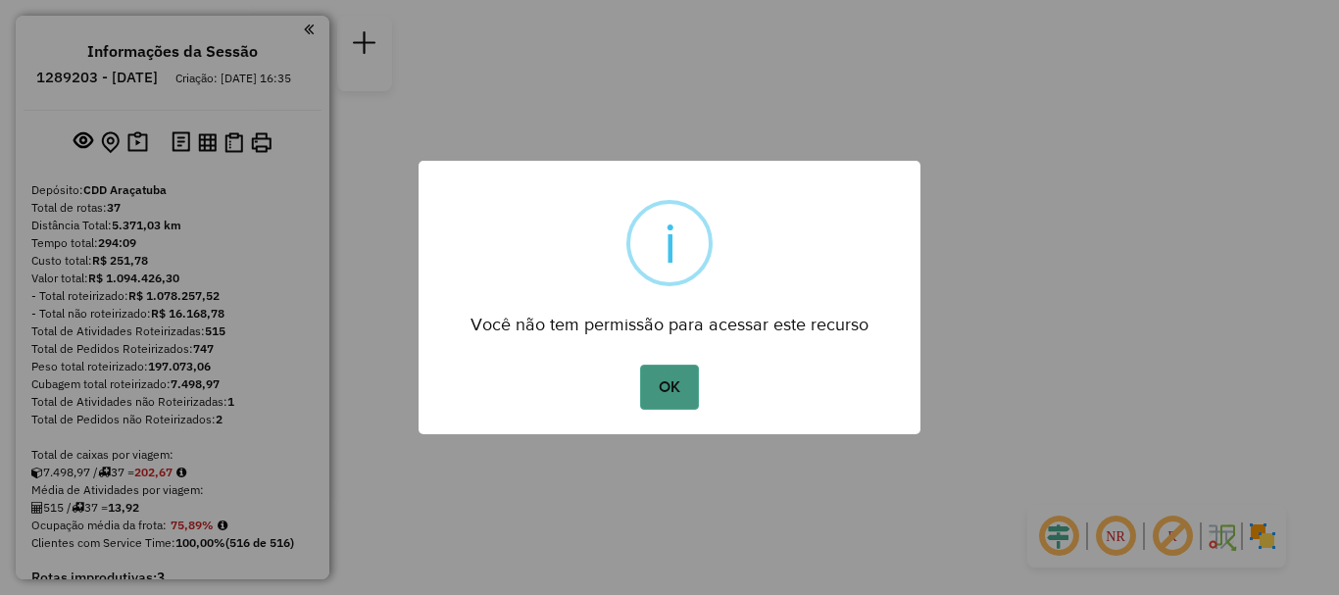
click at [666, 388] on button "OK" at bounding box center [669, 387] width 58 height 45
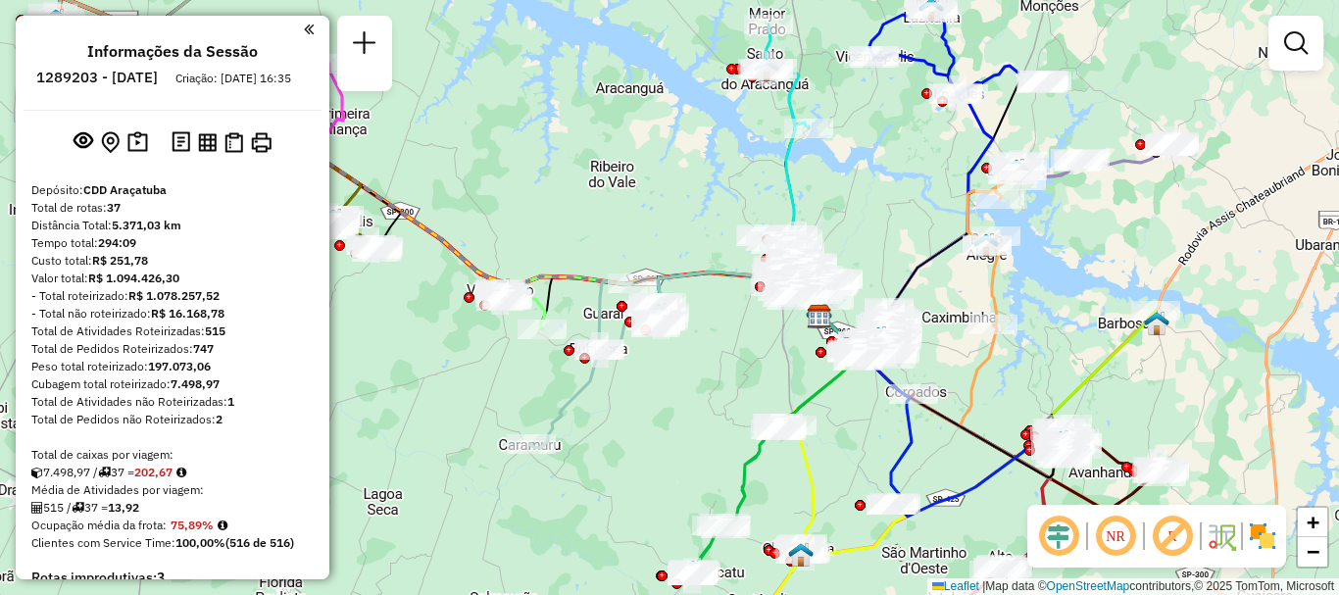
drag, startPoint x: 652, startPoint y: 393, endPoint x: 748, endPoint y: 397, distance: 96.1
click at [748, 397] on div "Janela de atendimento Grade de atendimento Capacidade Transportadoras Veículos …" at bounding box center [669, 297] width 1339 height 595
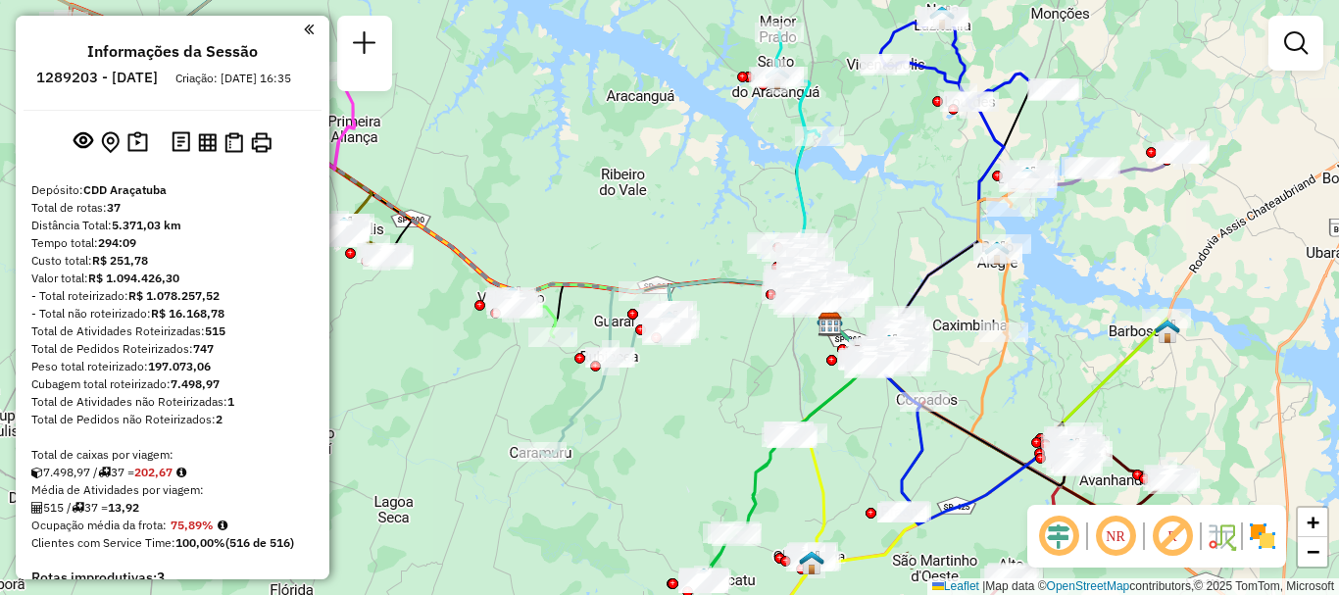
drag, startPoint x: 489, startPoint y: 374, endPoint x: 722, endPoint y: 411, distance: 236.0
click at [721, 412] on div "Janela de atendimento Grade de atendimento Capacidade Transportadoras Veículos …" at bounding box center [669, 297] width 1339 height 595
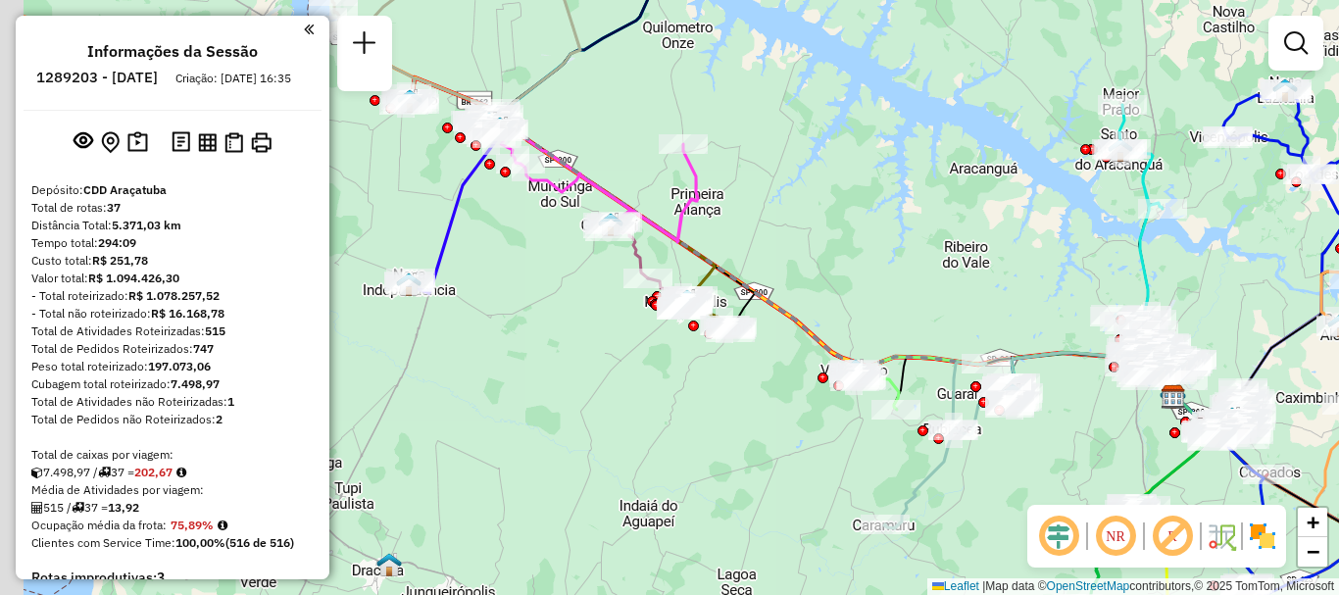
drag, startPoint x: 610, startPoint y: 394, endPoint x: 749, endPoint y: 436, distance: 145.4
click at [746, 441] on div "Janela de atendimento Grade de atendimento Capacidade Transportadoras Veículos …" at bounding box center [669, 297] width 1339 height 595
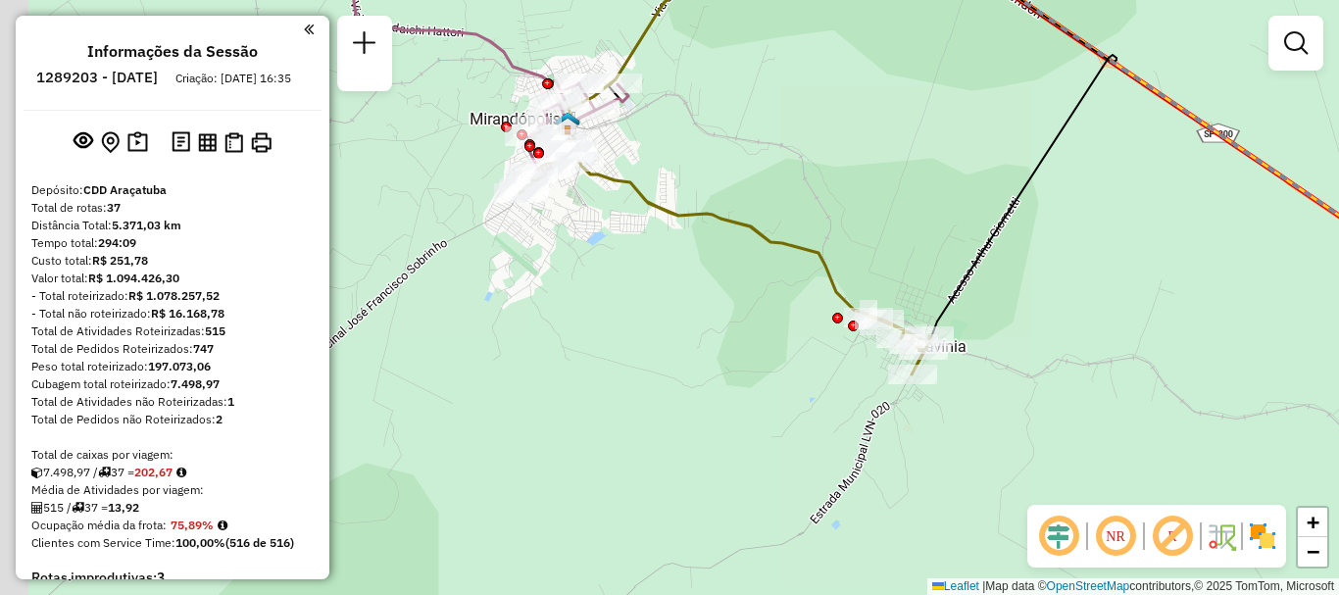
drag, startPoint x: 679, startPoint y: 304, endPoint x: 802, endPoint y: 372, distance: 140.4
click at [805, 377] on div "Janela de atendimento Grade de atendimento Capacidade Transportadoras Veículos …" at bounding box center [669, 297] width 1339 height 595
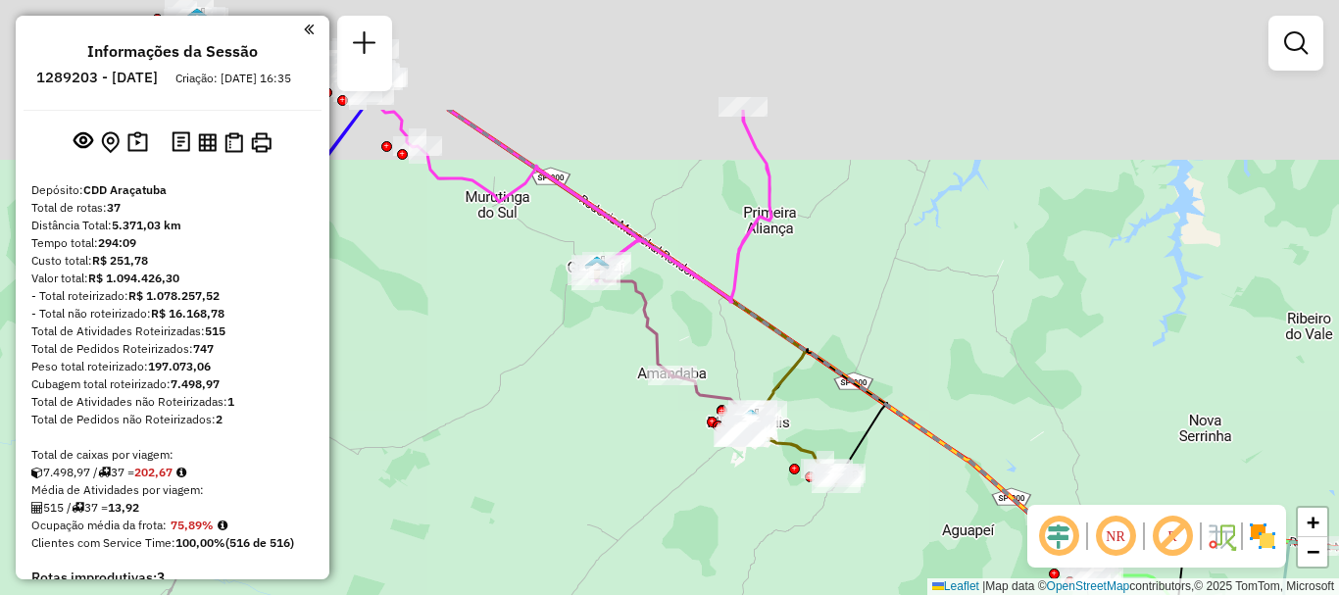
drag, startPoint x: 640, startPoint y: 399, endPoint x: 667, endPoint y: 485, distance: 90.5
click at [667, 485] on div "Janela de atendimento Grade de atendimento Capacidade Transportadoras Veículos …" at bounding box center [669, 297] width 1339 height 595
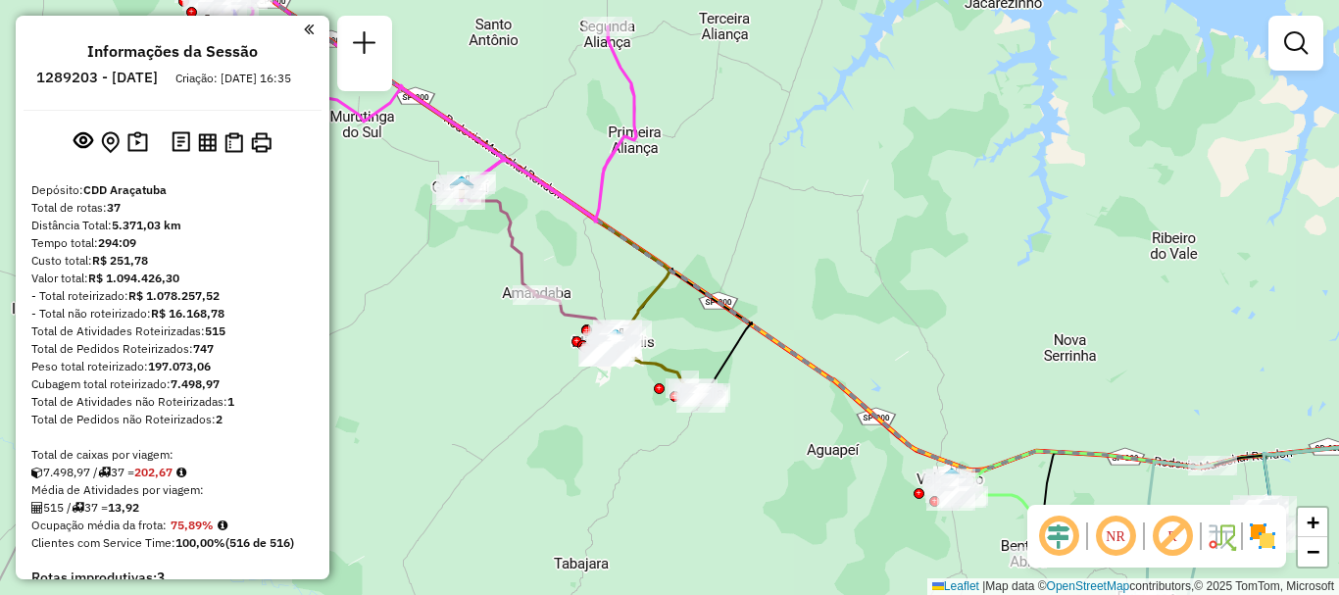
click at [310, 31] on div "Informações da Sessão 1289203 - 06/10/2025 Criação: 04/10/2025 16:35 Depósito: …" at bounding box center [173, 297] width 314 height 563
click at [304, 30] on em at bounding box center [309, 30] width 10 height 18
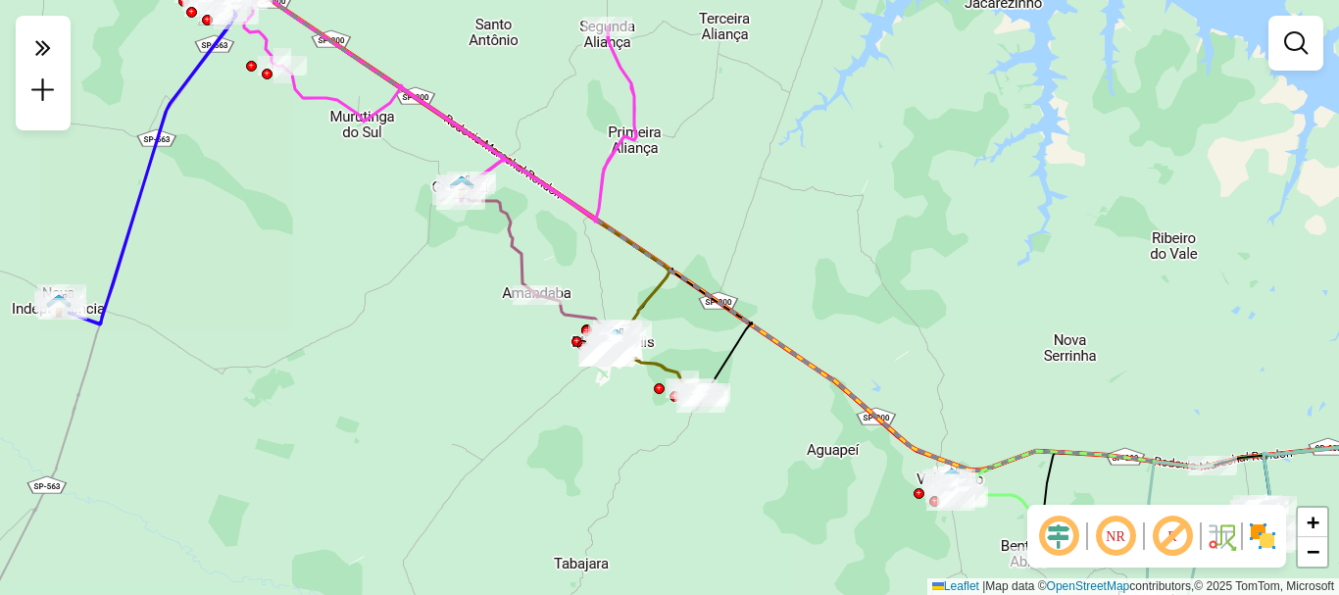
click at [1262, 541] on img at bounding box center [1261, 535] width 31 height 31
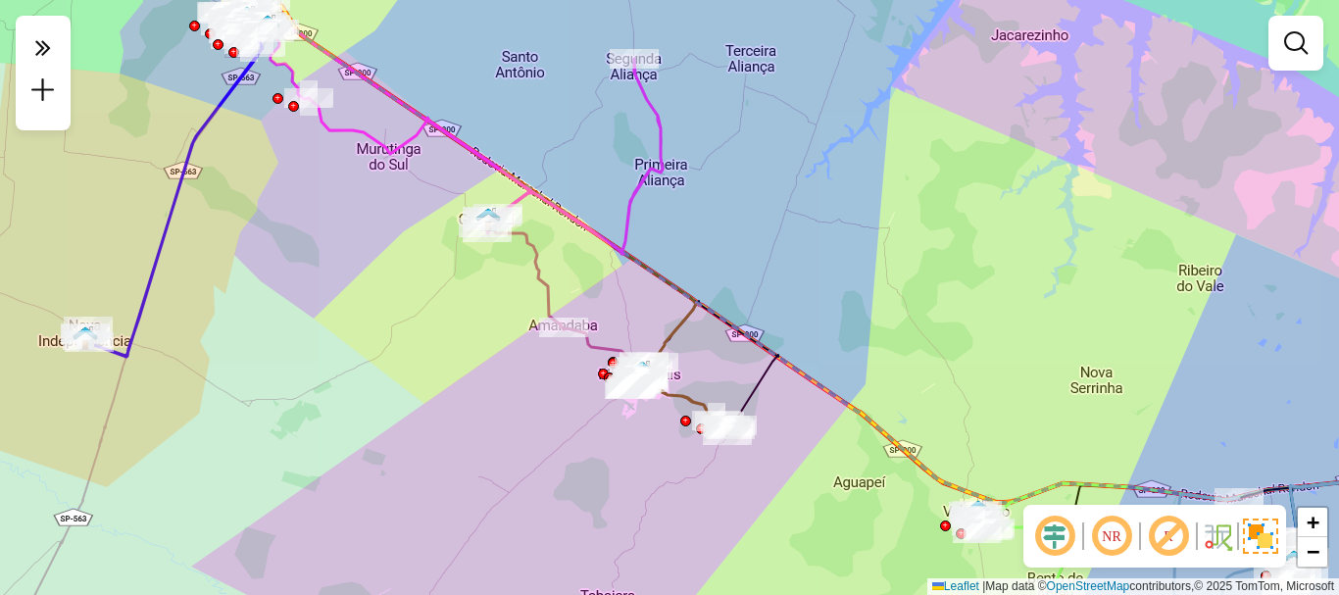
drag, startPoint x: 509, startPoint y: 407, endPoint x: 701, endPoint y: 461, distance: 199.5
click at [698, 467] on div "Janela de atendimento Grade de atendimento Capacidade Transportadoras Veículos …" at bounding box center [669, 297] width 1339 height 595
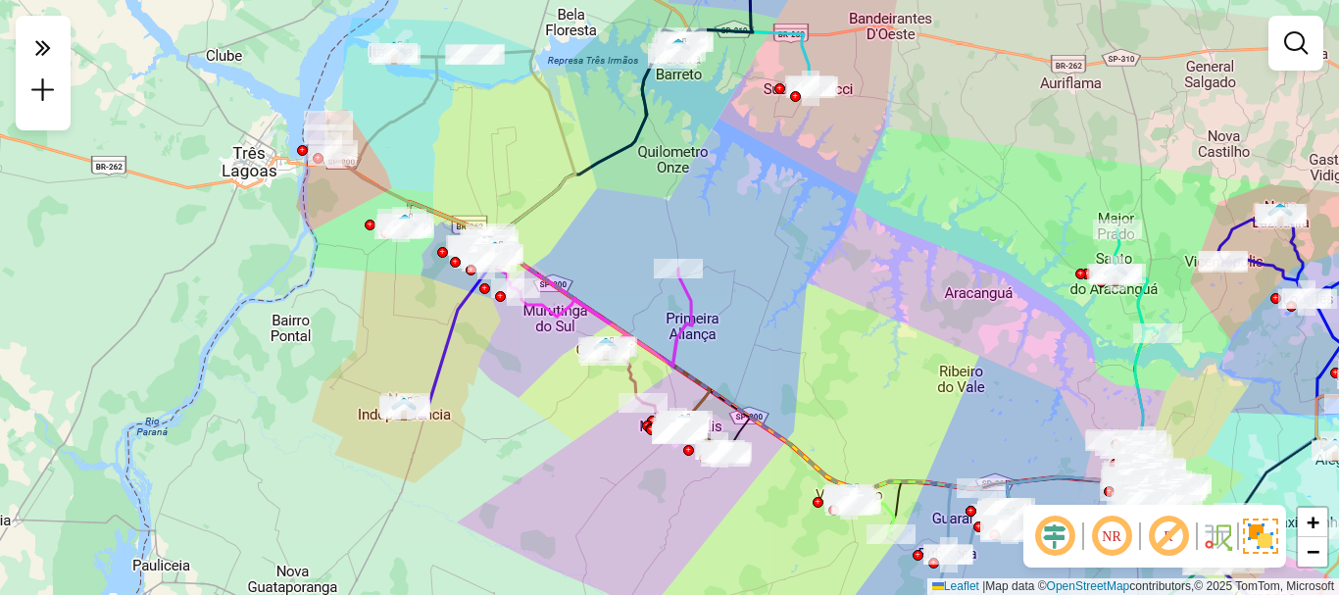
drag, startPoint x: 577, startPoint y: 408, endPoint x: 566, endPoint y: 439, distance: 33.2
click at [566, 439] on div "Janela de atendimento Grade de atendimento Capacidade Transportadoras Veículos …" at bounding box center [669, 297] width 1339 height 595
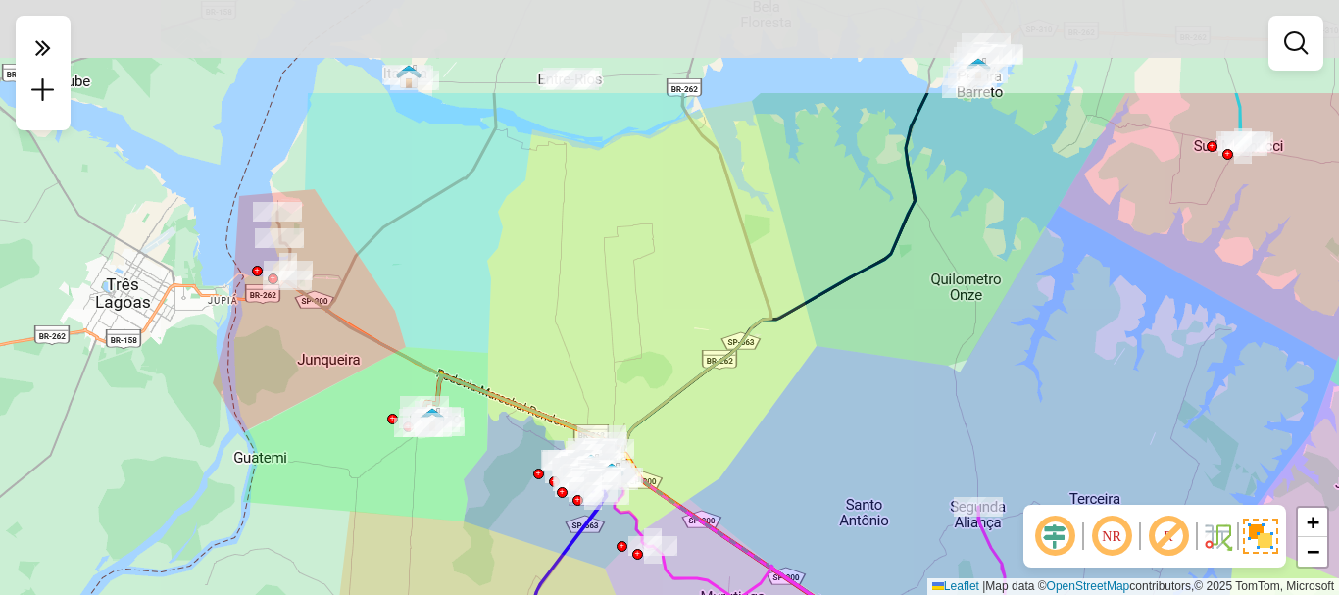
drag, startPoint x: 353, startPoint y: 248, endPoint x: 302, endPoint y: 389, distance: 150.0
click at [295, 391] on div "Janela de atendimento Grade de atendimento Capacidade Transportadoras Veículos …" at bounding box center [669, 297] width 1339 height 595
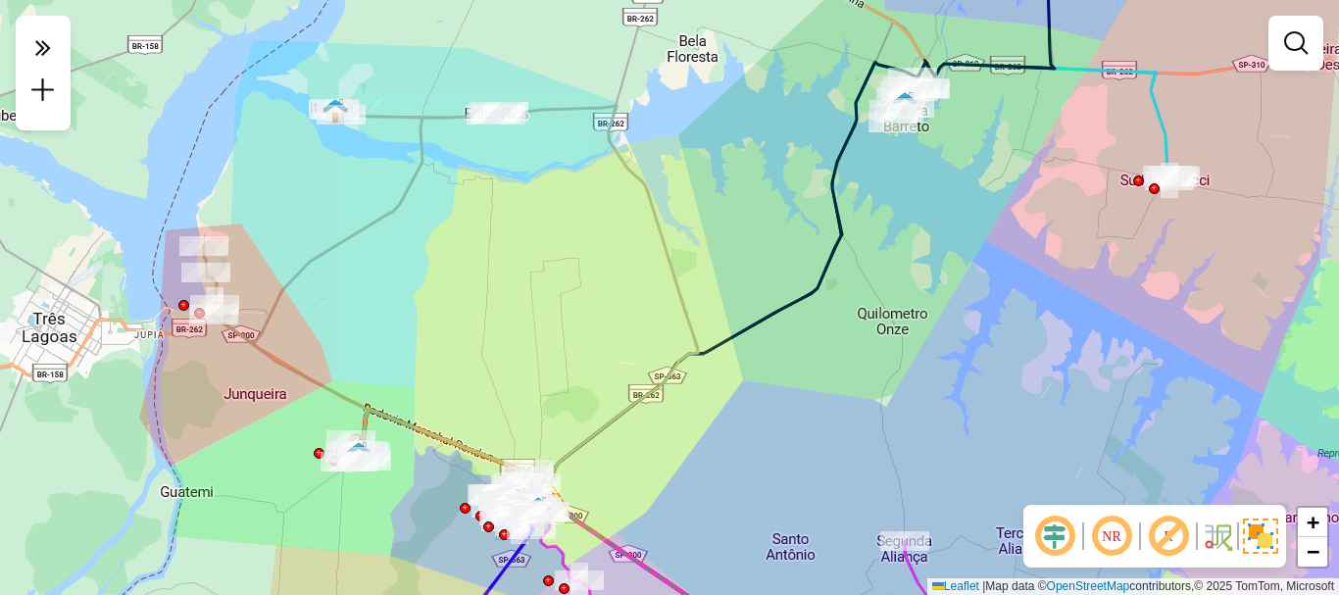
drag, startPoint x: 707, startPoint y: 202, endPoint x: 631, endPoint y: 236, distance: 83.8
click at [631, 236] on div "Janela de atendimento Grade de atendimento Capacidade Transportadoras Veículos …" at bounding box center [669, 297] width 1339 height 595
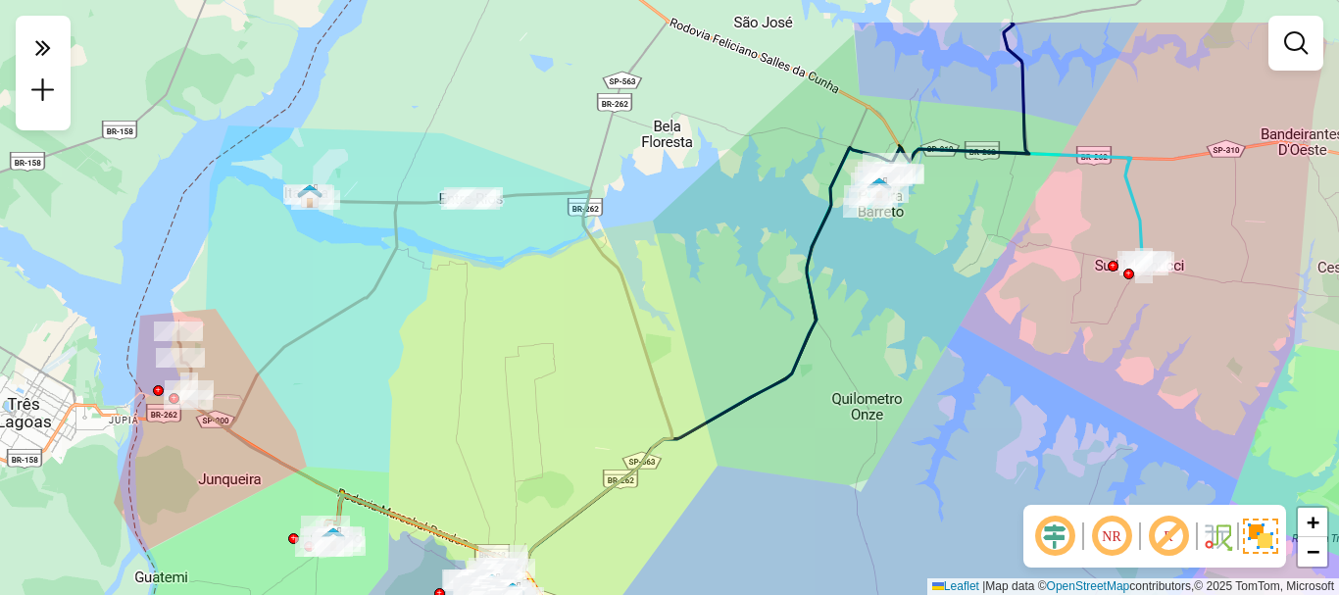
drag, startPoint x: 612, startPoint y: 233, endPoint x: 600, endPoint y: 317, distance: 84.3
click at [600, 317] on div "Janela de atendimento Grade de atendimento Capacidade Transportadoras Veículos …" at bounding box center [669, 297] width 1339 height 595
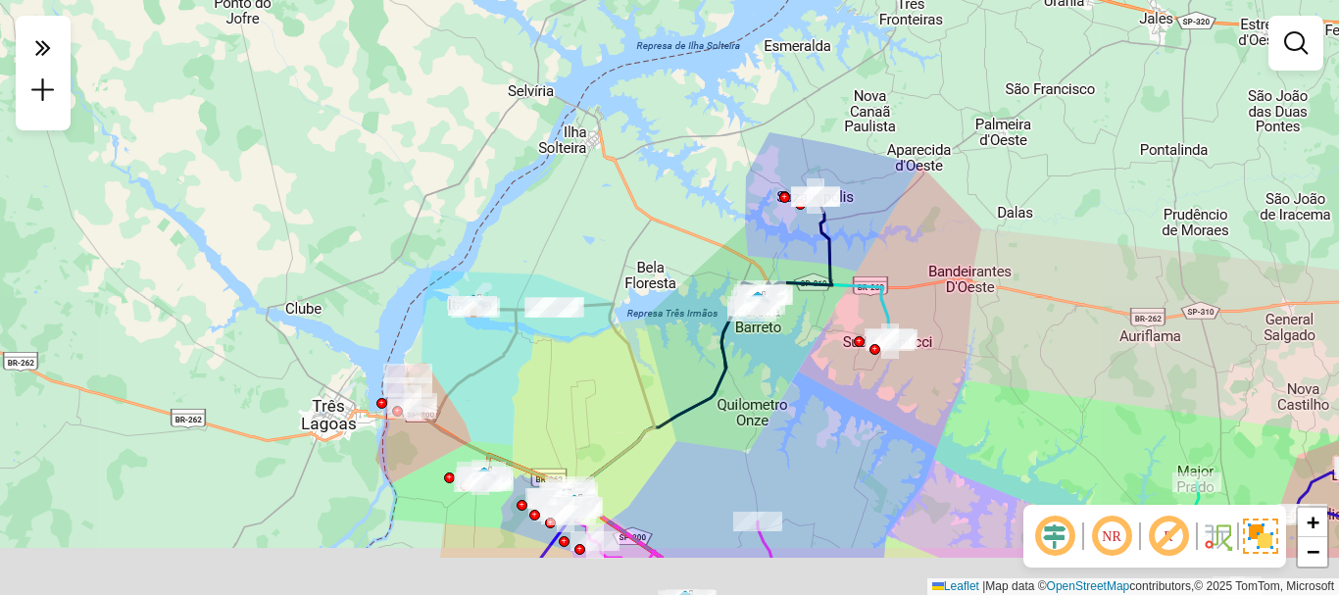
drag, startPoint x: 805, startPoint y: 428, endPoint x: 785, endPoint y: 332, distance: 98.0
click at [785, 335] on div "Janela de atendimento Grade de atendimento Capacidade Transportadoras Veículos …" at bounding box center [669, 297] width 1339 height 595
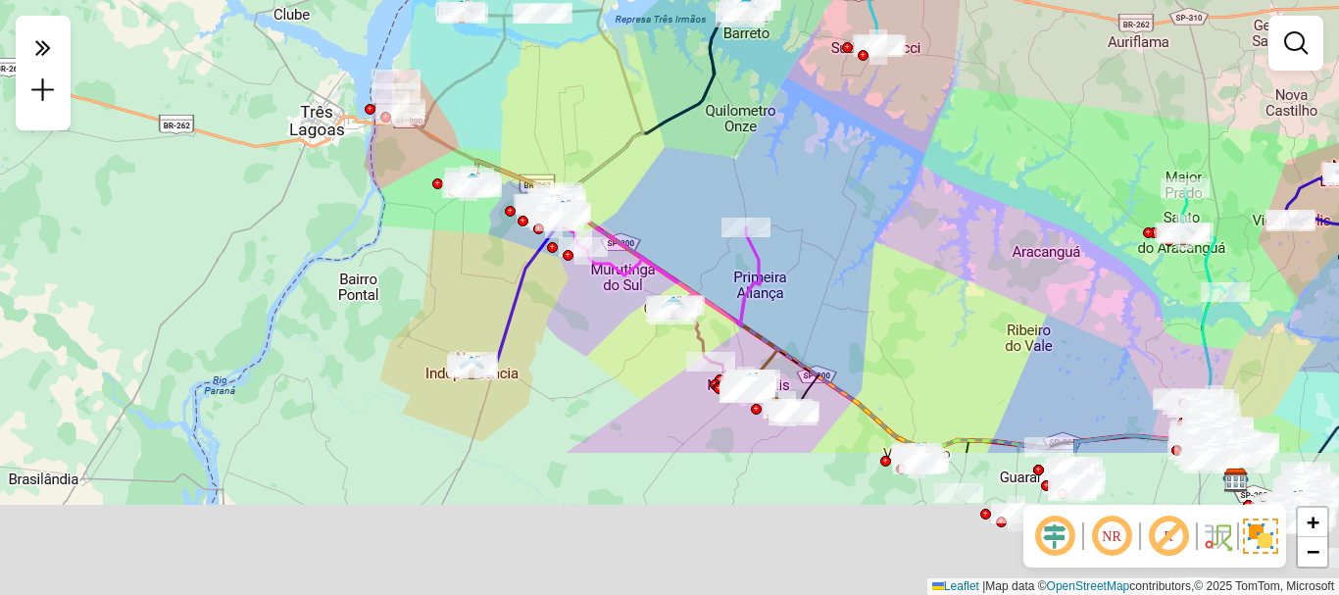
drag, startPoint x: 876, startPoint y: 522, endPoint x: 881, endPoint y: 316, distance: 206.8
click at [882, 317] on div "Janela de atendimento Grade de atendimento Capacidade Transportadoras Veículos …" at bounding box center [669, 297] width 1339 height 595
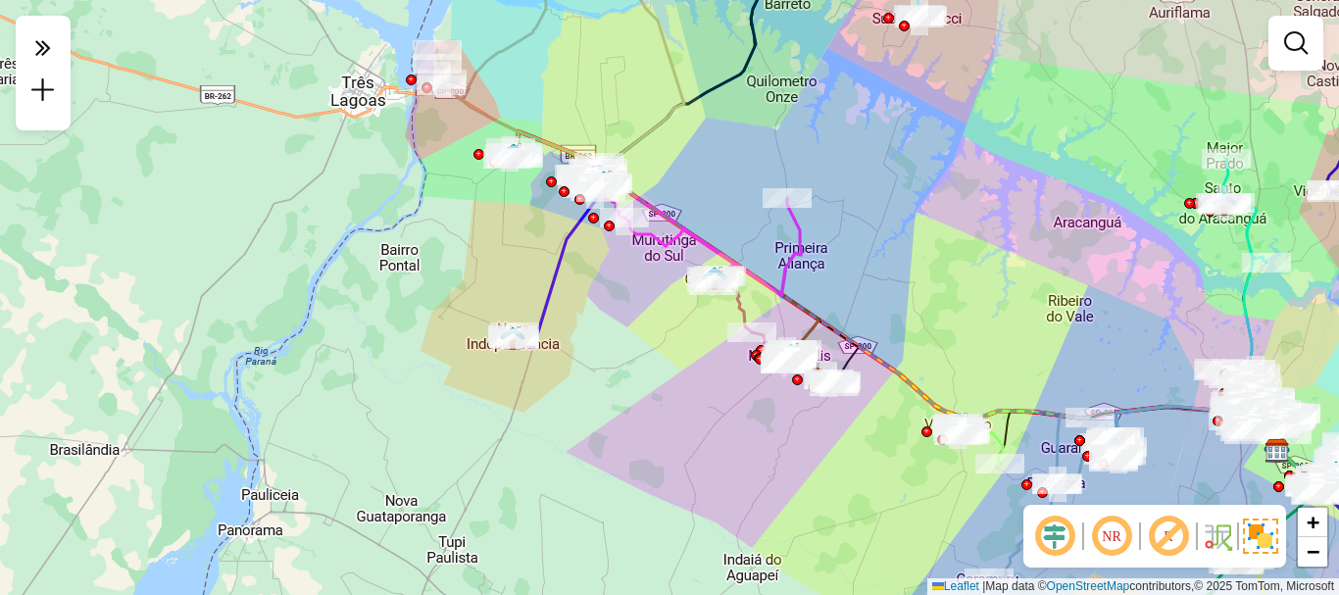
drag, startPoint x: 891, startPoint y: 414, endPoint x: 874, endPoint y: 409, distance: 17.4
click at [954, 383] on icon at bounding box center [940, 316] width 673 height 268
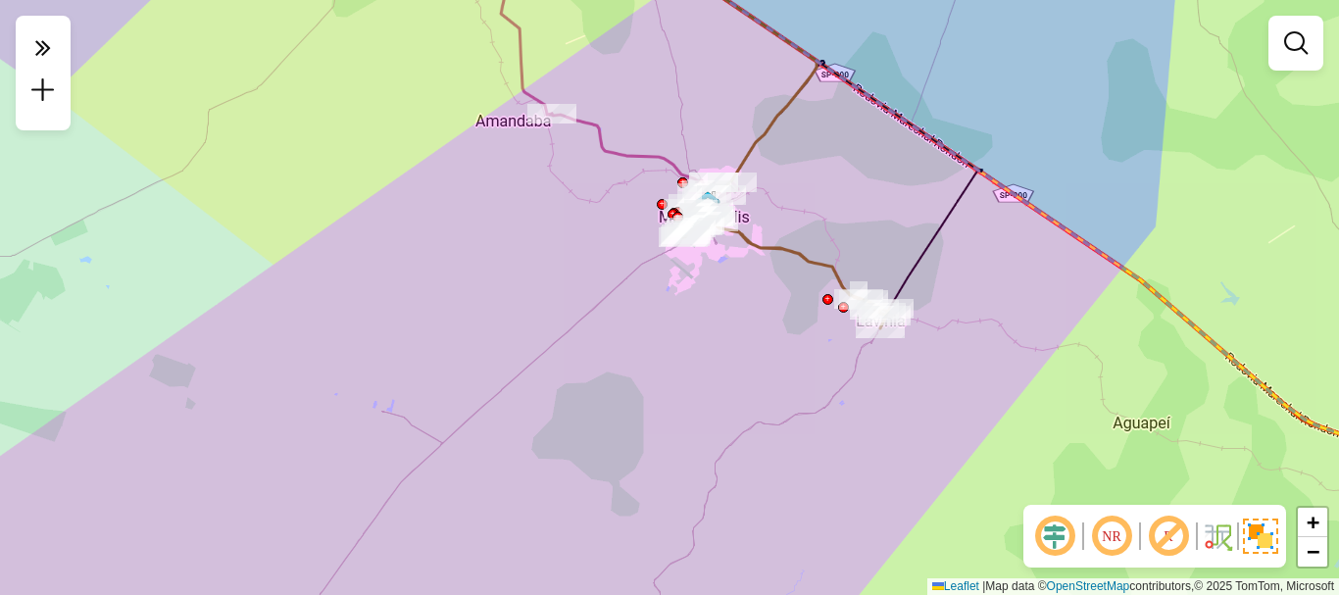
drag, startPoint x: 756, startPoint y: 383, endPoint x: 731, endPoint y: 523, distance: 142.3
click at [731, 523] on div "Janela de atendimento Grade de atendimento Capacidade Transportadoras Veículos …" at bounding box center [669, 297] width 1339 height 595
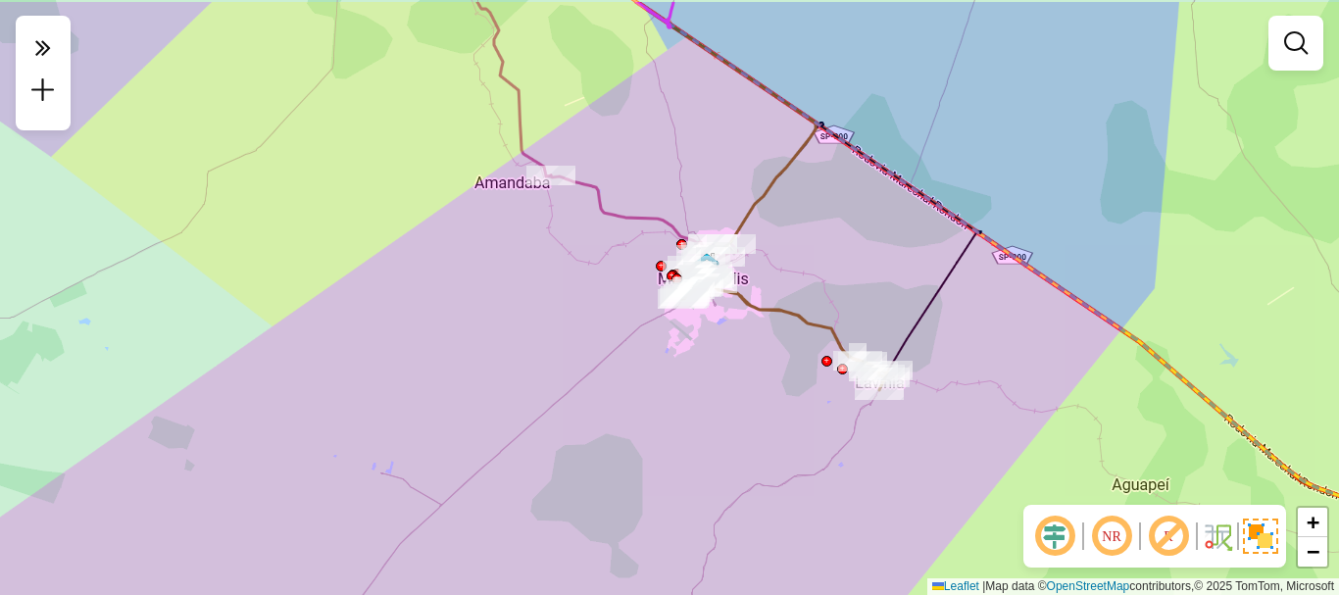
drag, startPoint x: 723, startPoint y: 489, endPoint x: 719, endPoint y: 526, distance: 37.4
click at [719, 525] on div "Janela de atendimento Grade de atendimento Capacidade Transportadoras Veículos …" at bounding box center [669, 297] width 1339 height 595
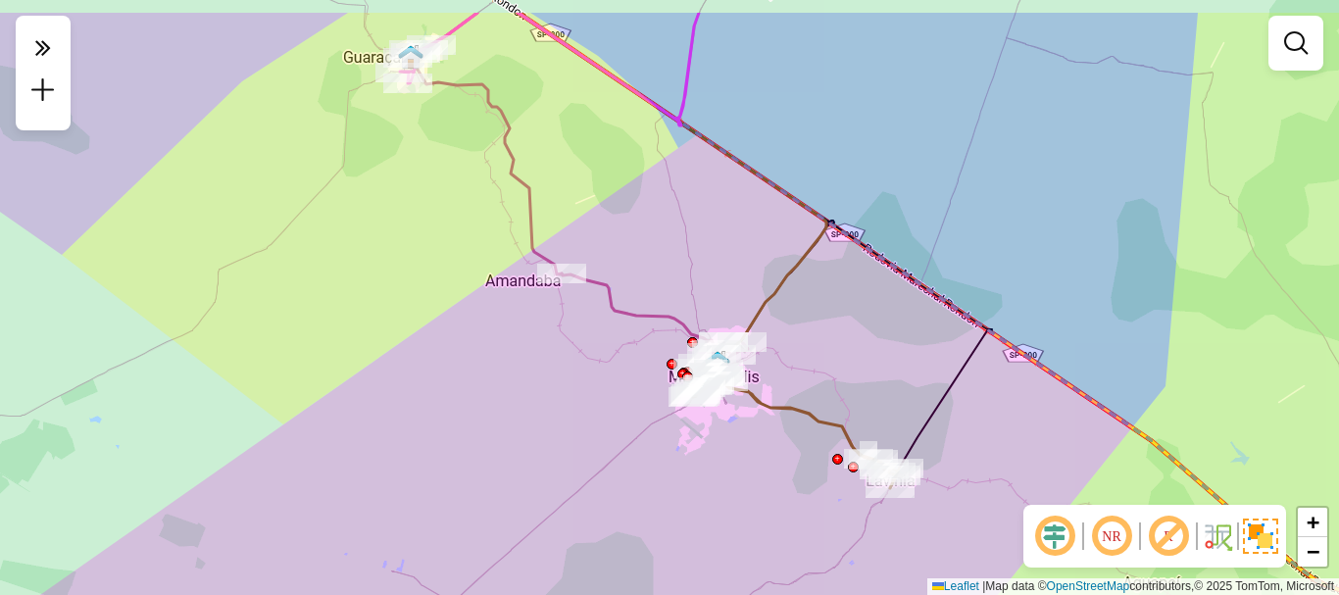
drag, startPoint x: 461, startPoint y: 375, endPoint x: 476, endPoint y: 487, distance: 112.8
click at [473, 486] on div "Janela de atendimento Grade de atendimento Capacidade Transportadoras Veículos …" at bounding box center [669, 297] width 1339 height 595
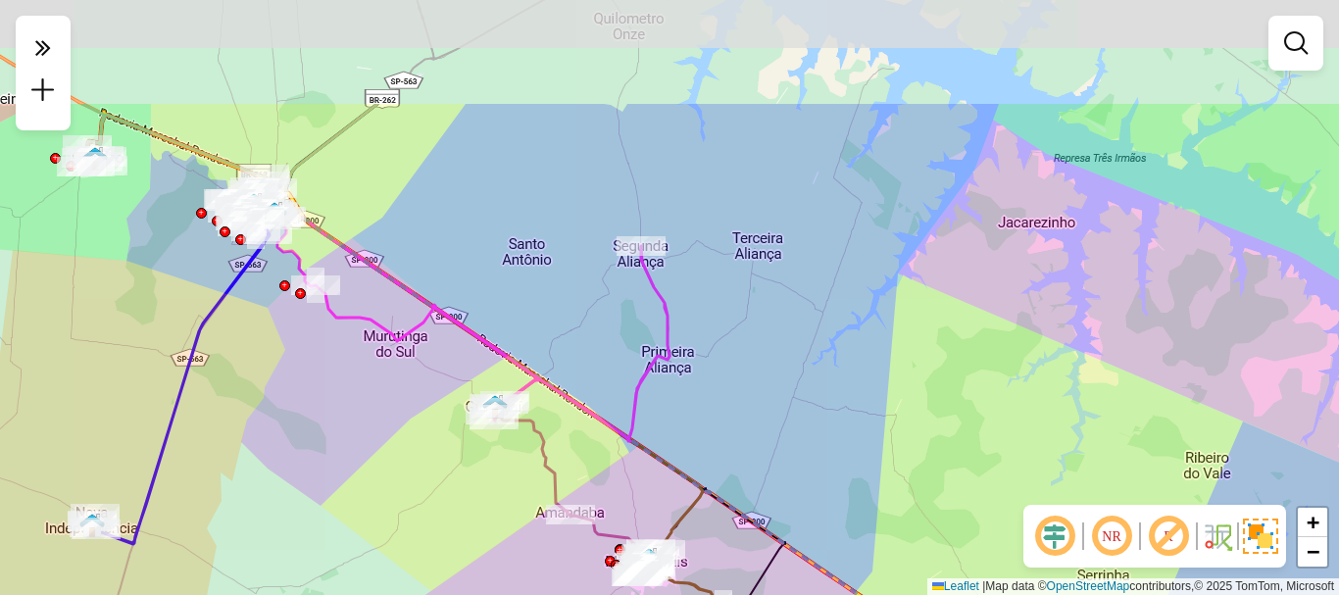
drag, startPoint x: 665, startPoint y: 260, endPoint x: 707, endPoint y: 389, distance: 136.0
click at [707, 389] on div "Janela de atendimento Grade de atendimento Capacidade Transportadoras Veículos …" at bounding box center [669, 297] width 1339 height 595
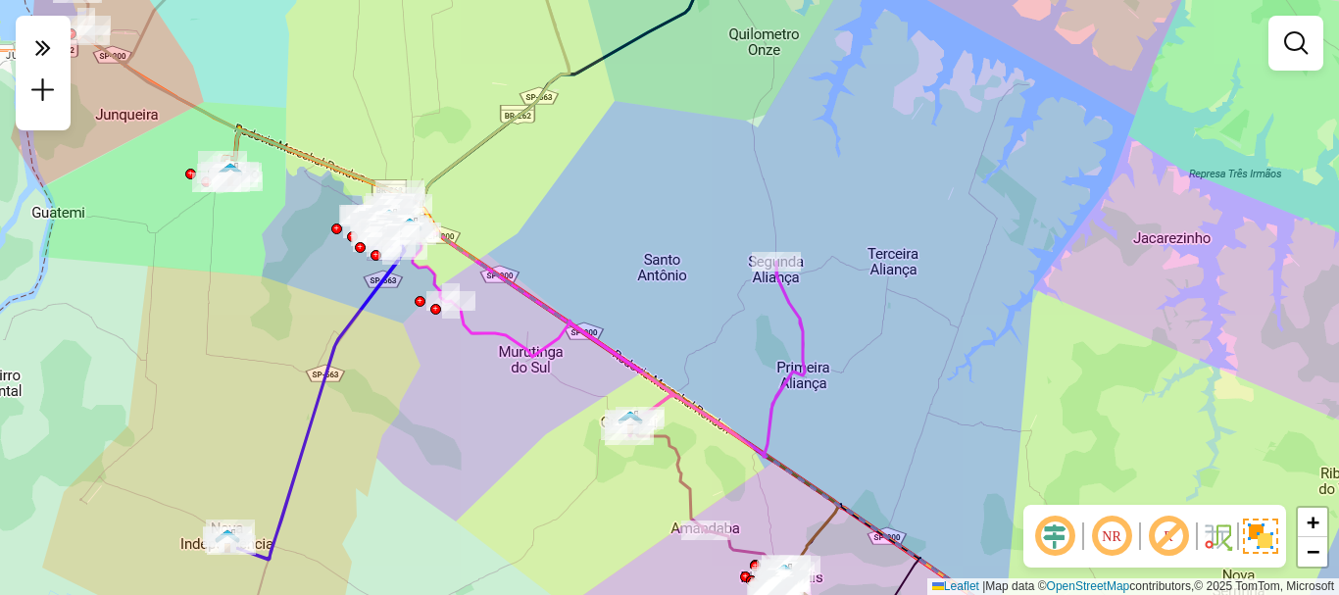
drag, startPoint x: 705, startPoint y: 285, endPoint x: 717, endPoint y: 286, distance: 12.8
click at [717, 286] on div "Janela de atendimento Grade de atendimento Capacidade Transportadoras Veículos …" at bounding box center [669, 297] width 1339 height 595
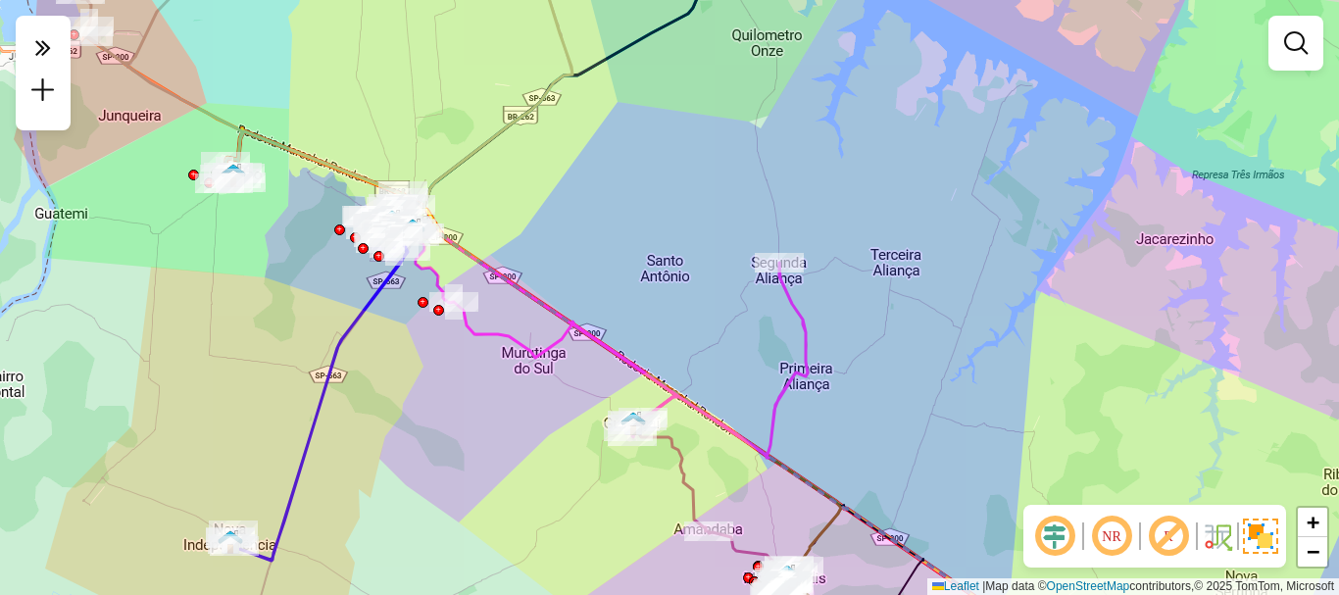
drag, startPoint x: 364, startPoint y: 393, endPoint x: 506, endPoint y: 502, distance: 178.9
click at [506, 502] on div "Janela de atendimento Grade de atendimento Capacidade Transportadoras Veículos …" at bounding box center [669, 297] width 1339 height 595
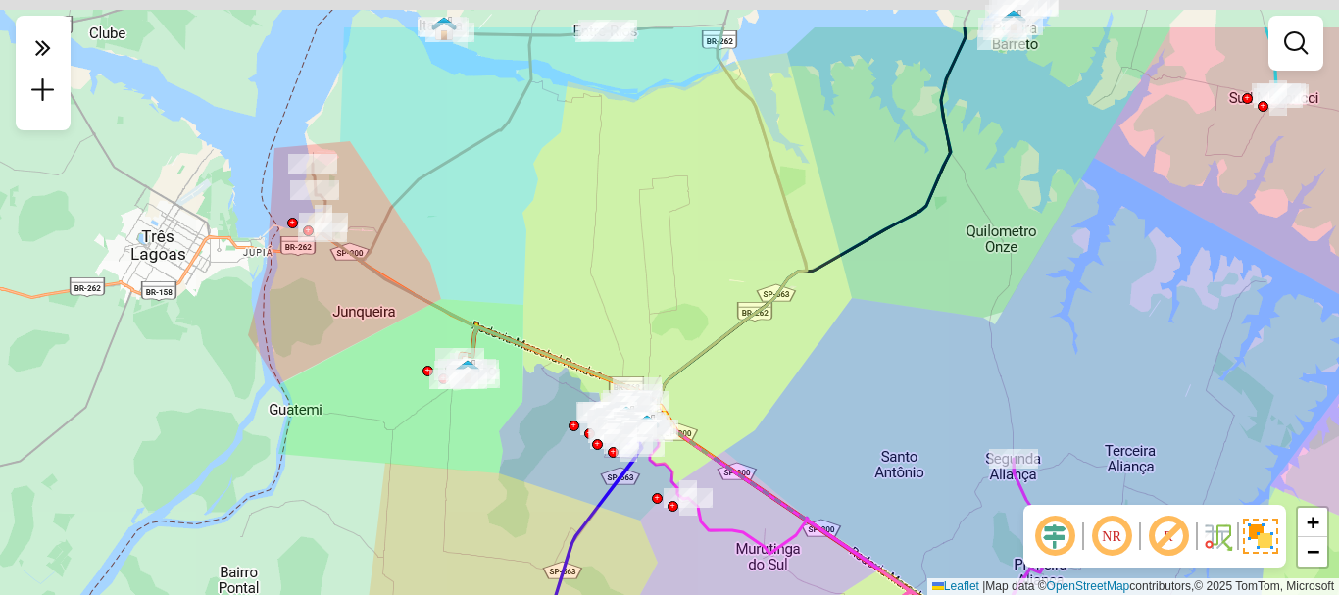
drag, startPoint x: 317, startPoint y: 429, endPoint x: 444, endPoint y: 531, distance: 162.4
click at [442, 537] on div "Janela de atendimento Grade de atendimento Capacidade Transportadoras Veículos …" at bounding box center [669, 297] width 1339 height 595
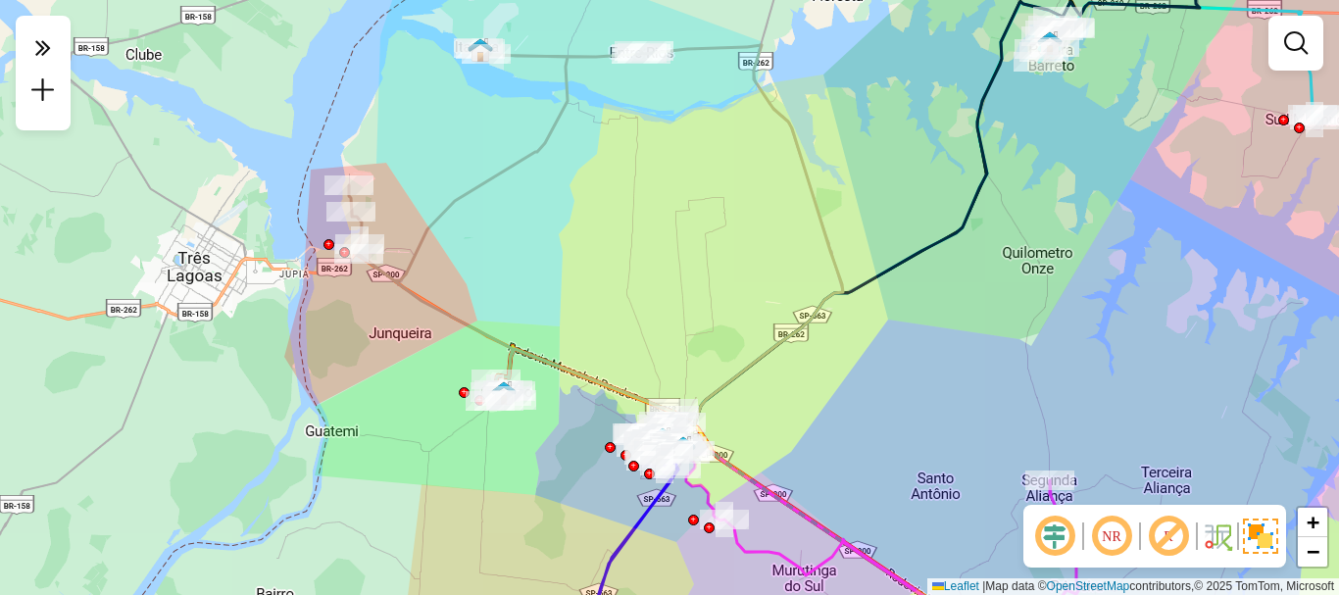
drag, startPoint x: 543, startPoint y: 236, endPoint x: 533, endPoint y: 308, distance: 72.2
click at [524, 317] on div "Janela de atendimento Grade de atendimento Capacidade Transportadoras Veículos …" at bounding box center [669, 297] width 1339 height 595
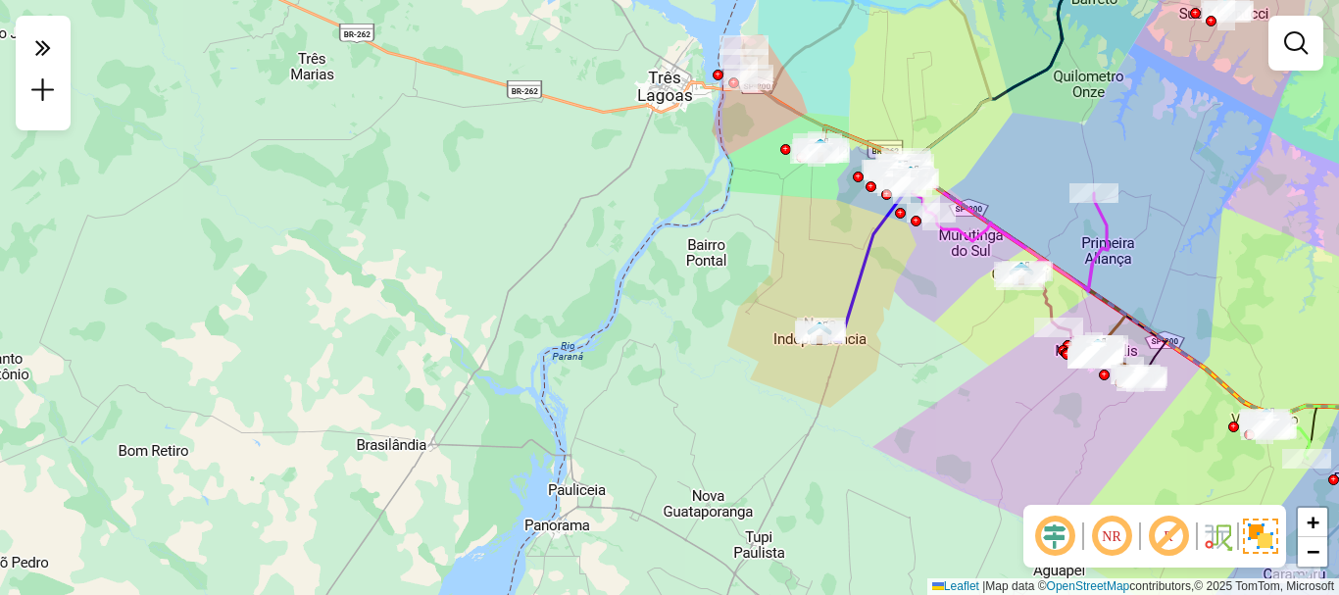
drag, startPoint x: 708, startPoint y: 274, endPoint x: 338, endPoint y: 447, distance: 408.6
click at [331, 446] on div "Janela de atendimento Grade de atendimento Capacidade Transportadoras Veículos …" at bounding box center [669, 297] width 1339 height 595
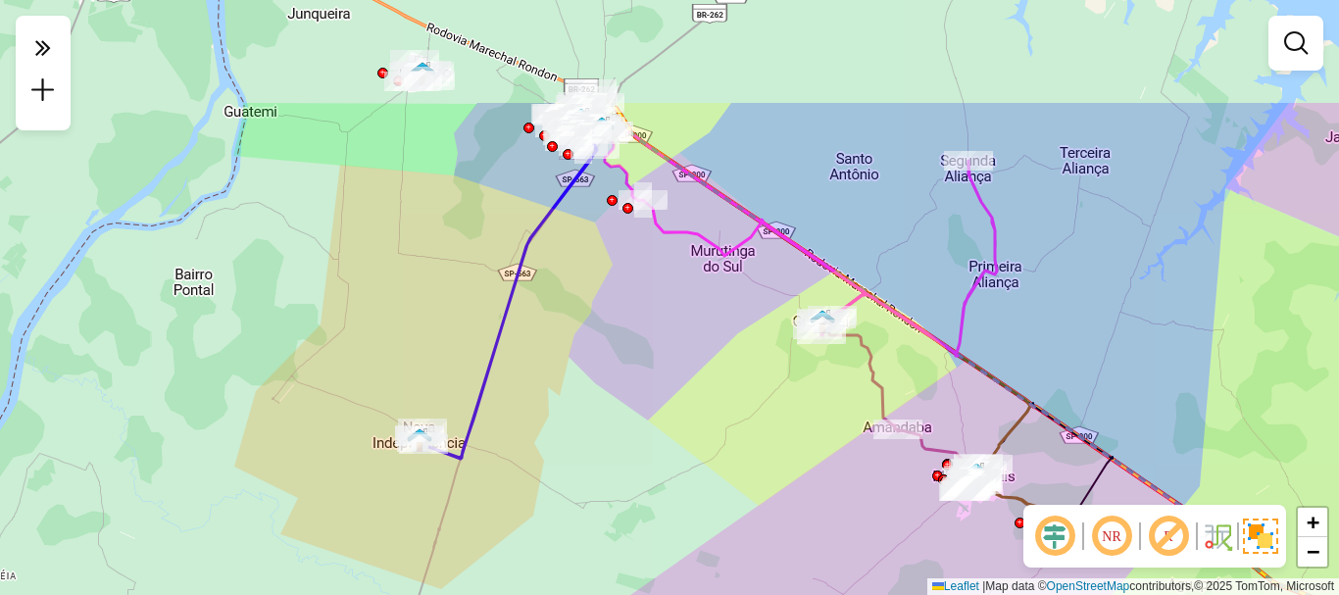
drag, startPoint x: 901, startPoint y: 305, endPoint x: 829, endPoint y: 433, distance: 147.0
click at [837, 469] on div "Janela de atendimento Grade de atendimento Capacidade Transportadoras Veículos …" at bounding box center [669, 297] width 1339 height 595
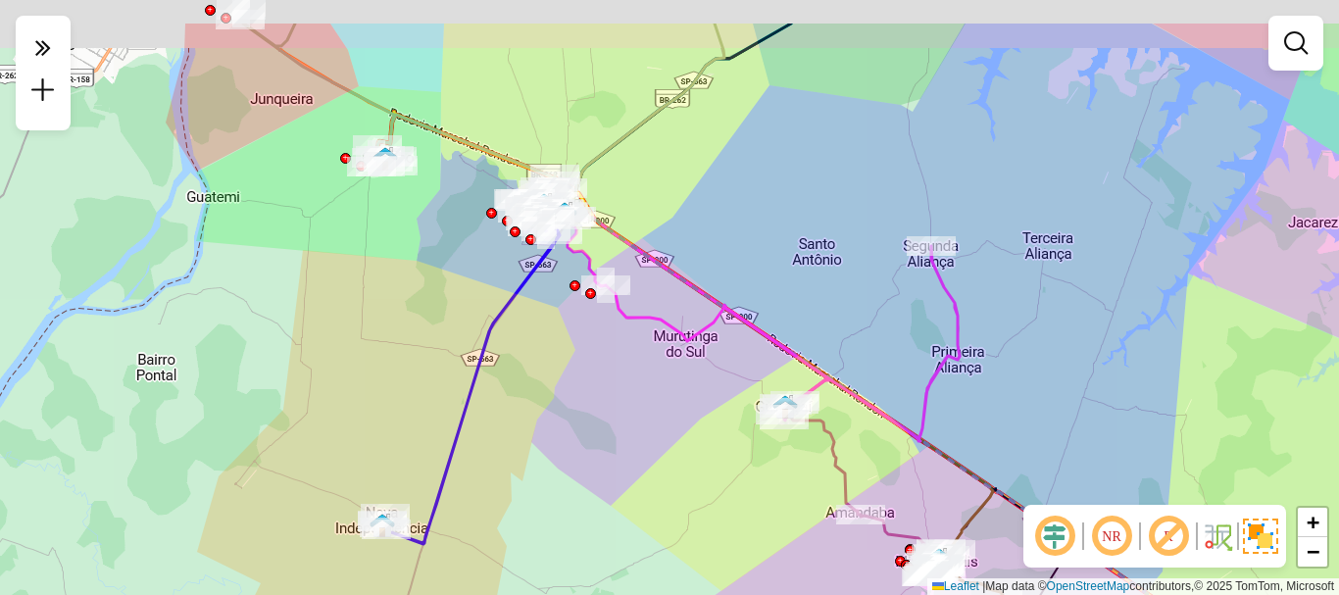
drag, startPoint x: 1015, startPoint y: 268, endPoint x: 517, endPoint y: 231, distance: 499.1
click at [977, 343] on div "Janela de atendimento Grade de atendimento Capacidade Transportadoras Veículos …" at bounding box center [669, 297] width 1339 height 595
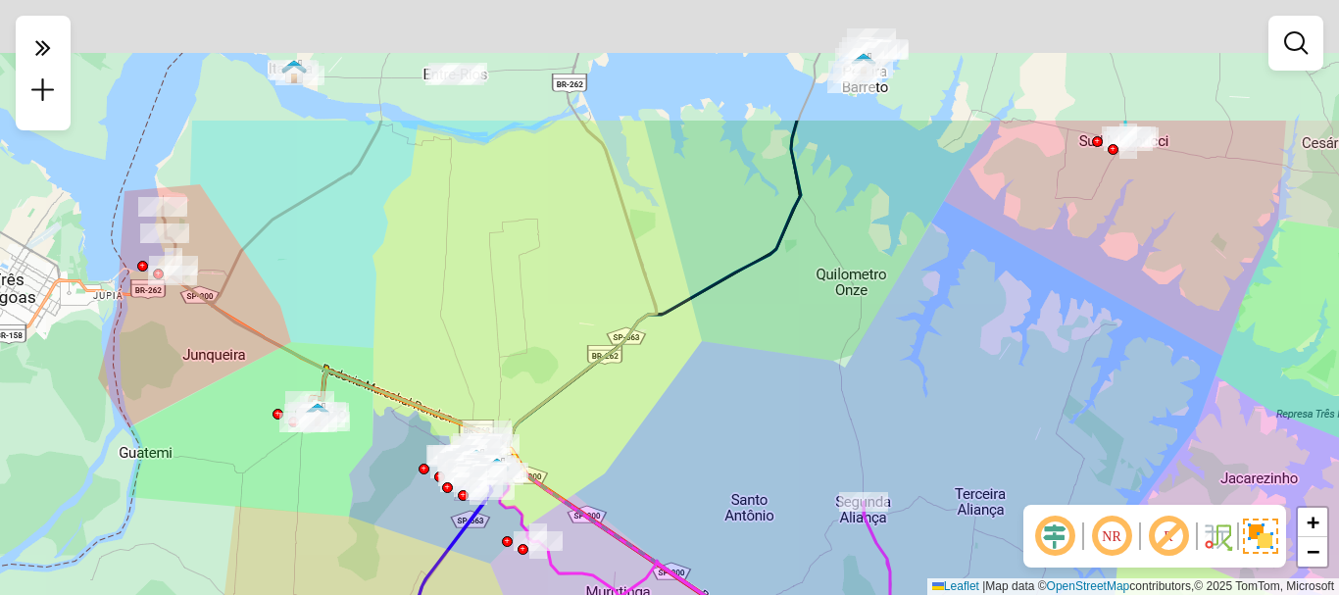
drag, startPoint x: 448, startPoint y: 167, endPoint x: 279, endPoint y: 246, distance: 186.3
click at [413, 355] on div "Janela de atendimento Grade de atendimento Capacidade Transportadoras Veículos …" at bounding box center [669, 297] width 1339 height 595
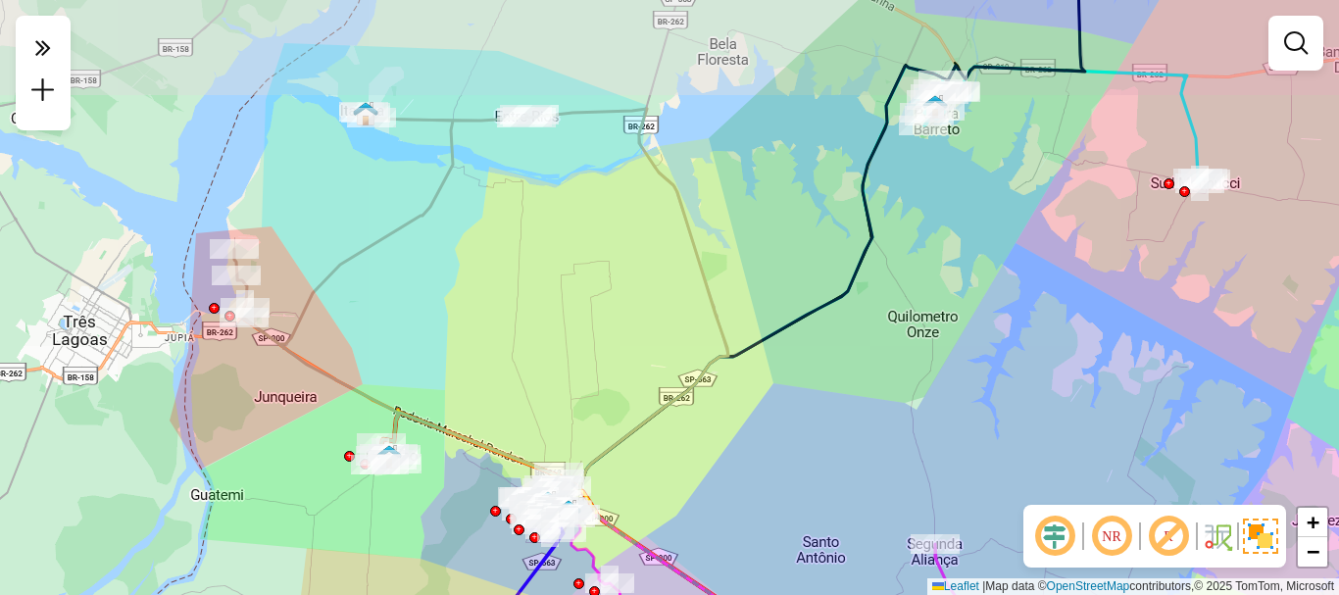
click at [377, 291] on div "Janela de atendimento Grade de atendimento Capacidade Transportadoras Veículos …" at bounding box center [669, 297] width 1339 height 595
